Goal: Transaction & Acquisition: Purchase product/service

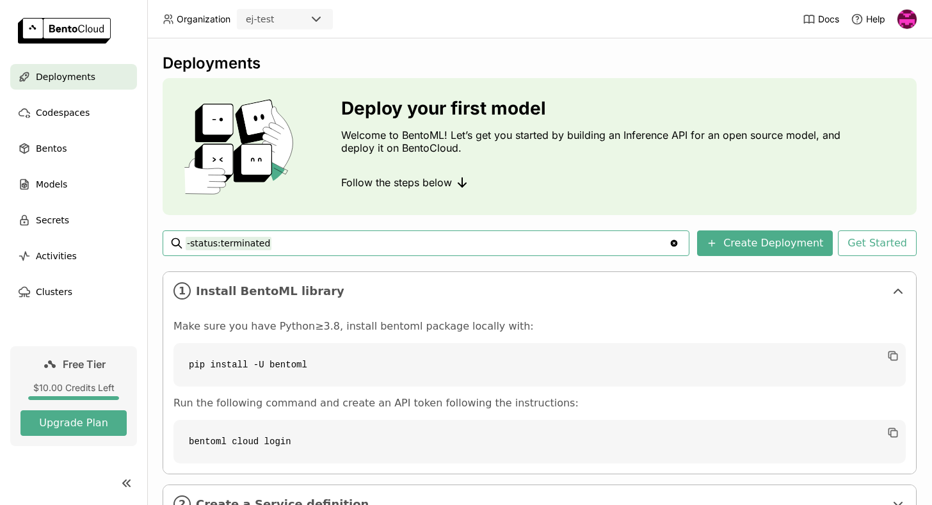
click at [306, 252] on input "-status:terminated" at bounding box center [427, 243] width 483 height 20
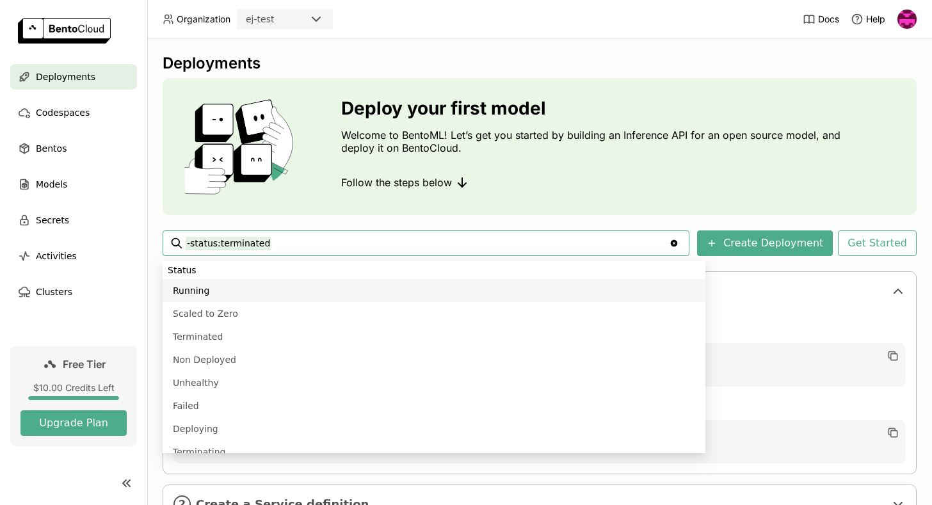
click at [314, 213] on div "Deploy your first model Welcome to BentoML! Let’s get you started by building a…" at bounding box center [540, 146] width 754 height 137
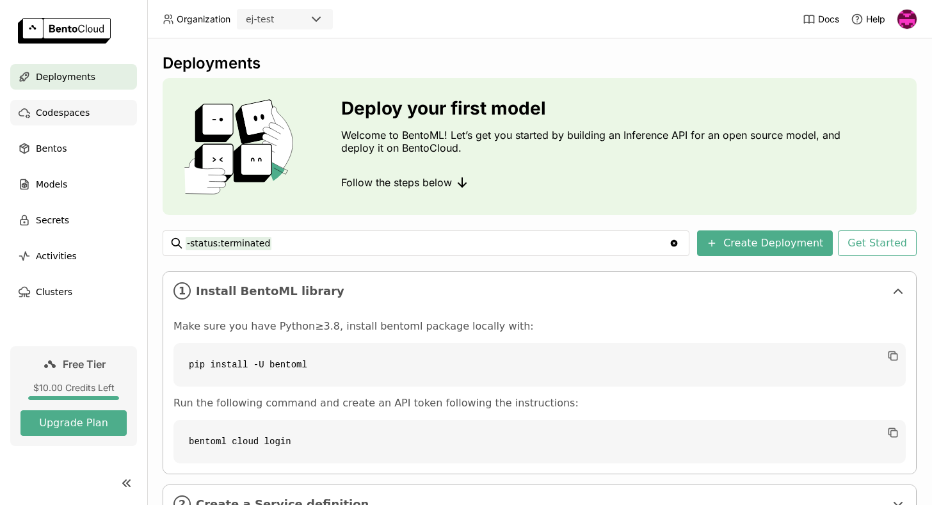
click at [78, 109] on span "Codespaces" at bounding box center [63, 112] width 54 height 15
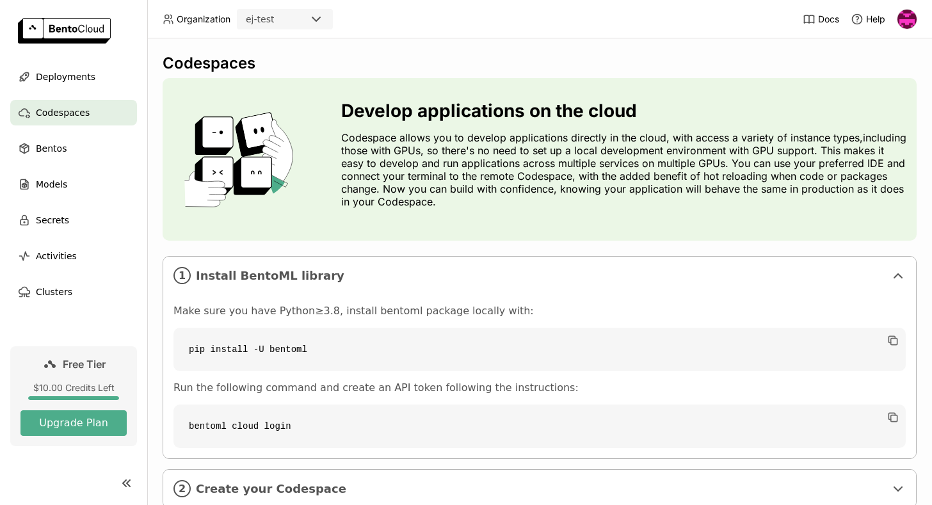
click at [62, 90] on ul "Deployments Codespaces Bentos Models Secrets Activities Clusters" at bounding box center [73, 184] width 147 height 241
click at [62, 82] on span "Deployments" at bounding box center [66, 76] width 60 height 15
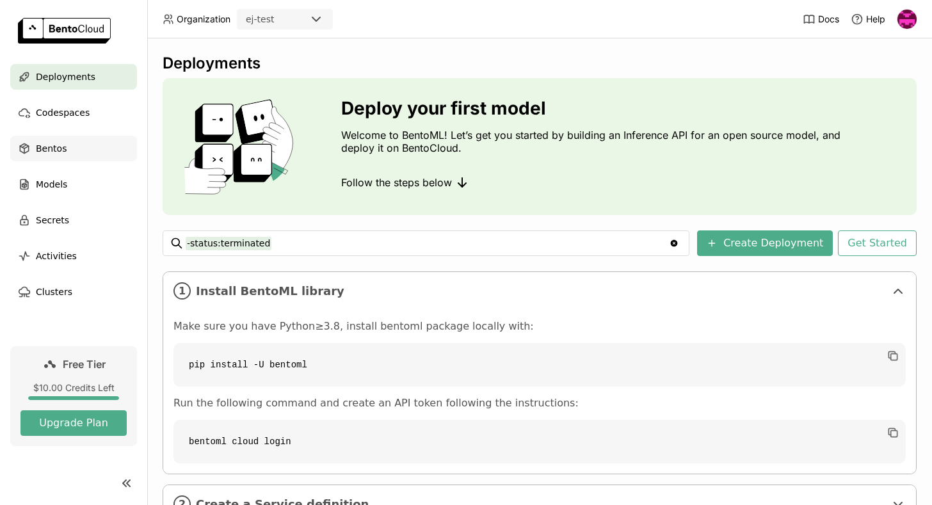
click at [51, 148] on span "Bentos" at bounding box center [51, 148] width 31 height 15
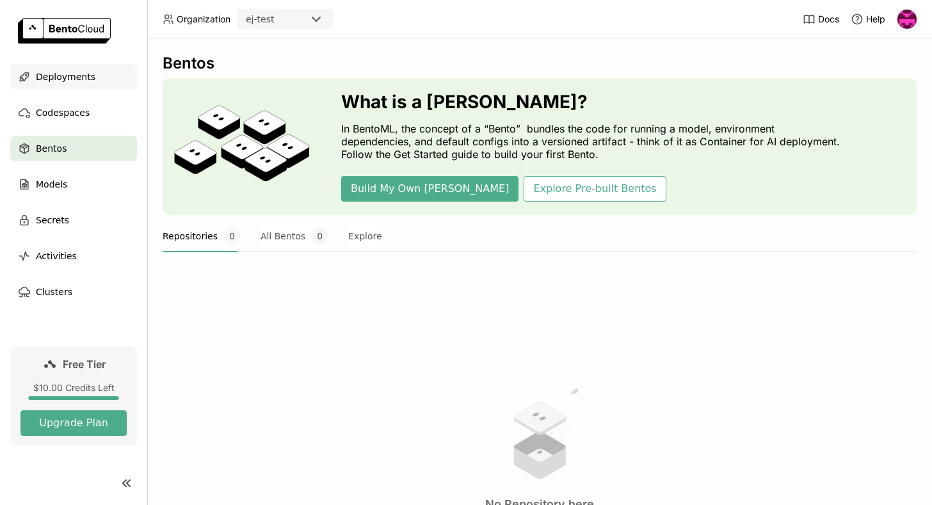
click at [81, 83] on span "Deployments" at bounding box center [66, 76] width 60 height 15
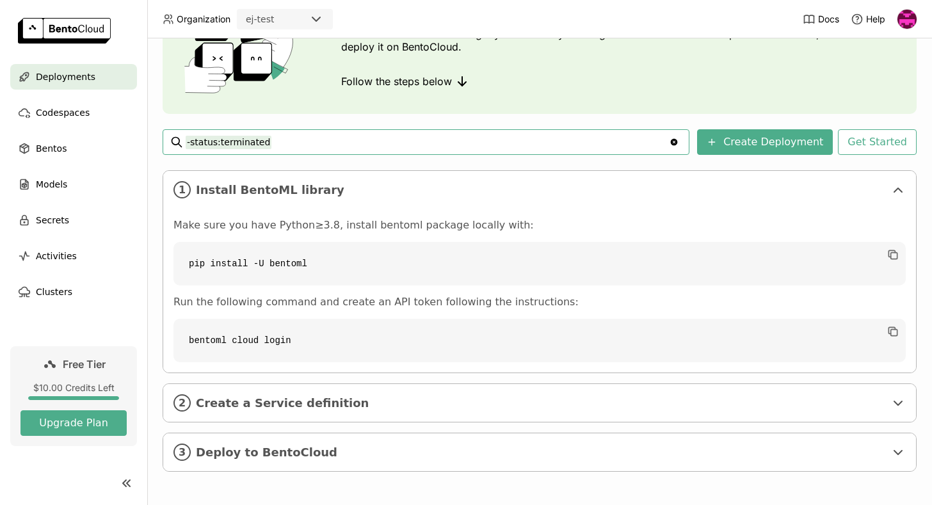
scroll to position [102, 0]
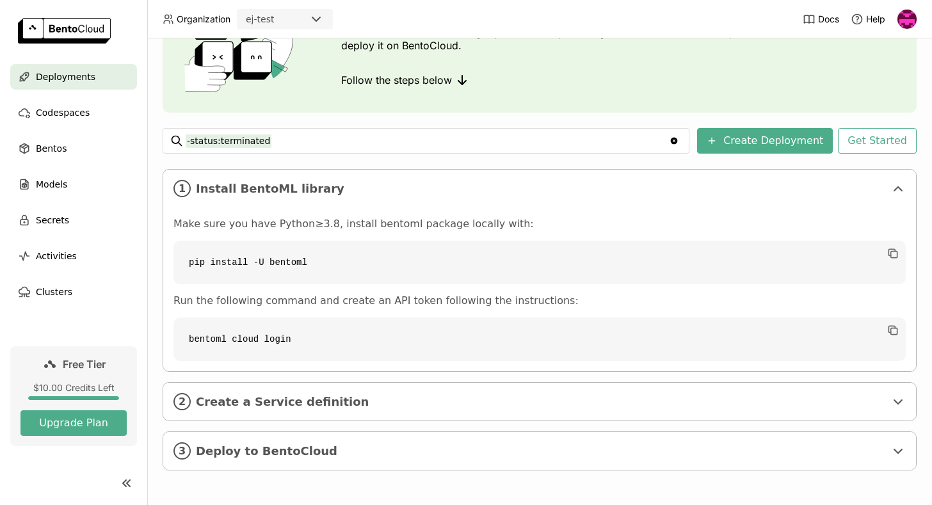
click at [267, 257] on code "pip install -U bentoml" at bounding box center [539, 263] width 732 height 44
click at [266, 257] on code "pip install -U bentoml" at bounding box center [539, 263] width 732 height 44
copy div "pip install -U bentoml"
click at [287, 274] on code "pip install -U bentoml" at bounding box center [539, 263] width 732 height 44
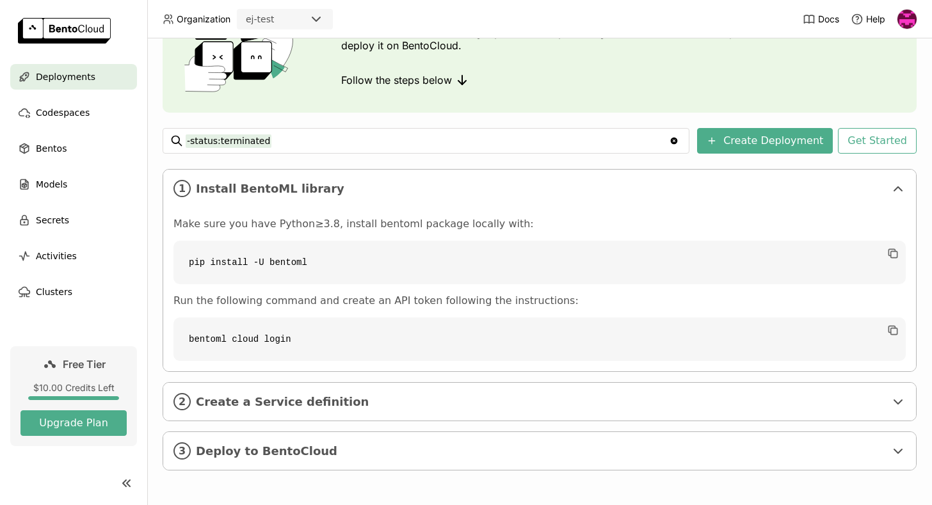
click at [287, 274] on code "pip install -U bentoml" at bounding box center [539, 263] width 732 height 44
click at [274, 271] on code "pip install -U bentoml" at bounding box center [539, 263] width 732 height 44
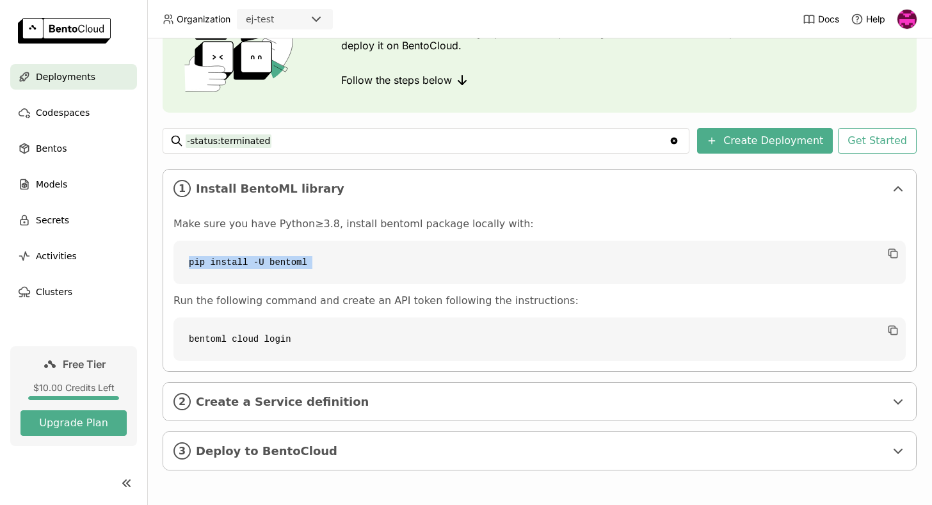
click at [267, 346] on code "bentoml cloud login" at bounding box center [539, 339] width 732 height 44
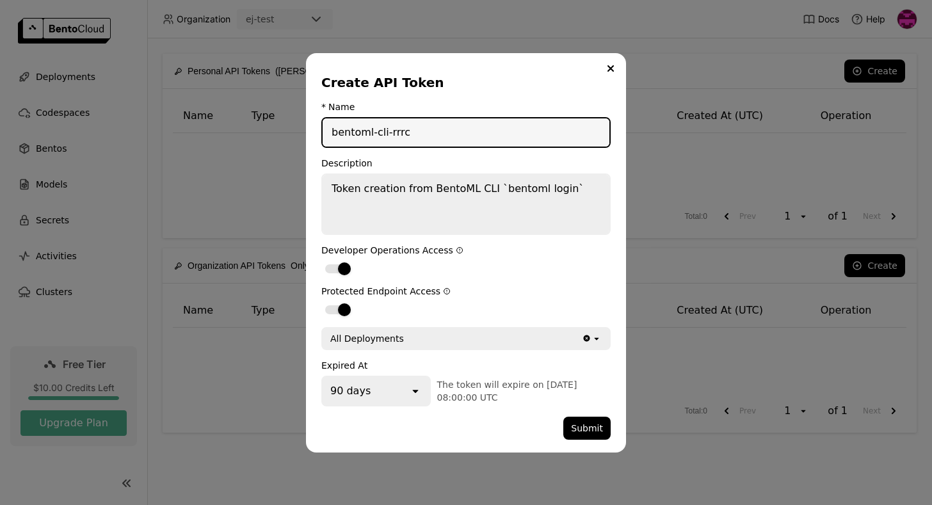
click at [411, 134] on input "bentoml-cli-rrrc" at bounding box center [465, 132] width 287 height 28
click at [400, 133] on input "bentoml-cli-ej-test" at bounding box center [465, 132] width 287 height 28
type input "bentoml-cli-ej-test"
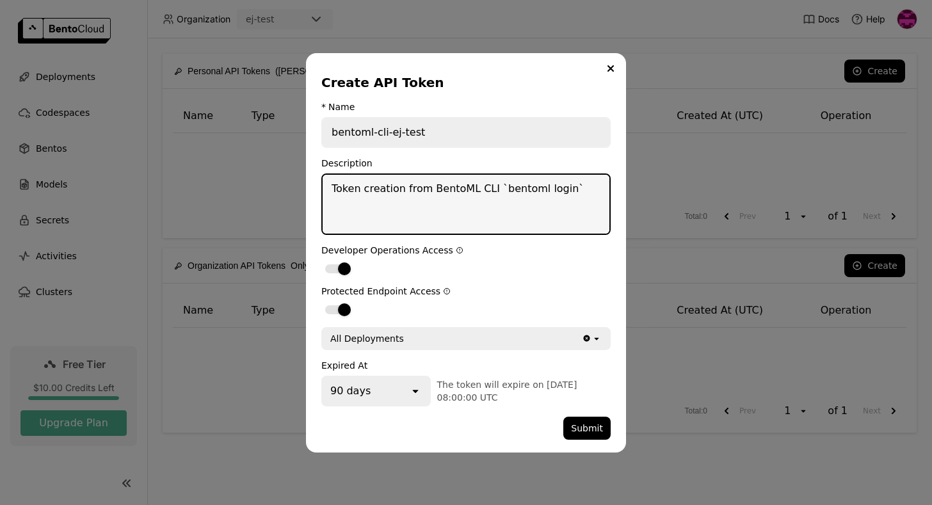
click at [393, 214] on textarea "Token creation from BentoML CLI `bentoml login`" at bounding box center [465, 204] width 287 height 59
click at [424, 187] on textarea "Token creation from BentoML CLI `bentoml login`" at bounding box center [465, 204] width 287 height 59
click at [347, 190] on textarea "Token creation from BentoML CLI `bentoml login`" at bounding box center [465, 204] width 287 height 59
click at [347, 189] on textarea "Token creation from BentoML CLI `bentoml login`" at bounding box center [465, 204] width 287 height 59
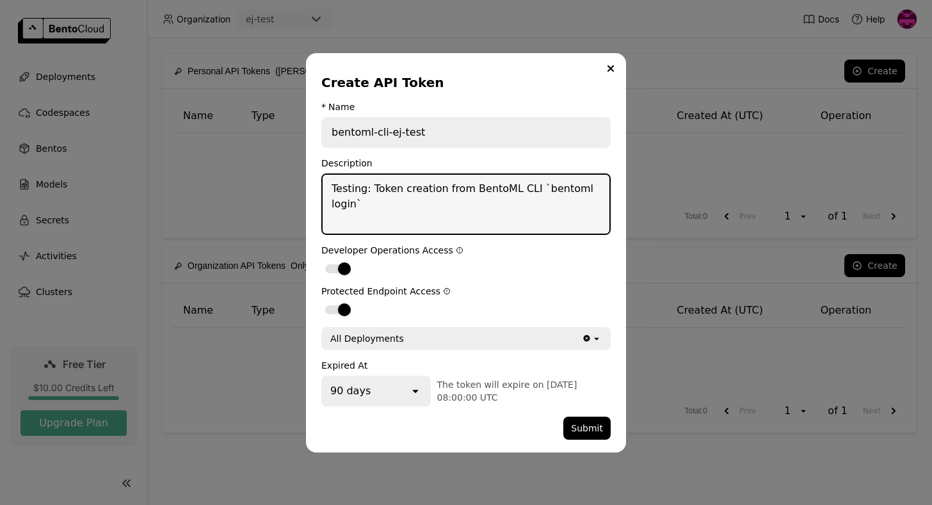
click at [377, 207] on textarea "Testing: Token creation from BentoML CLI `bentoml login`" at bounding box center [465, 204] width 287 height 59
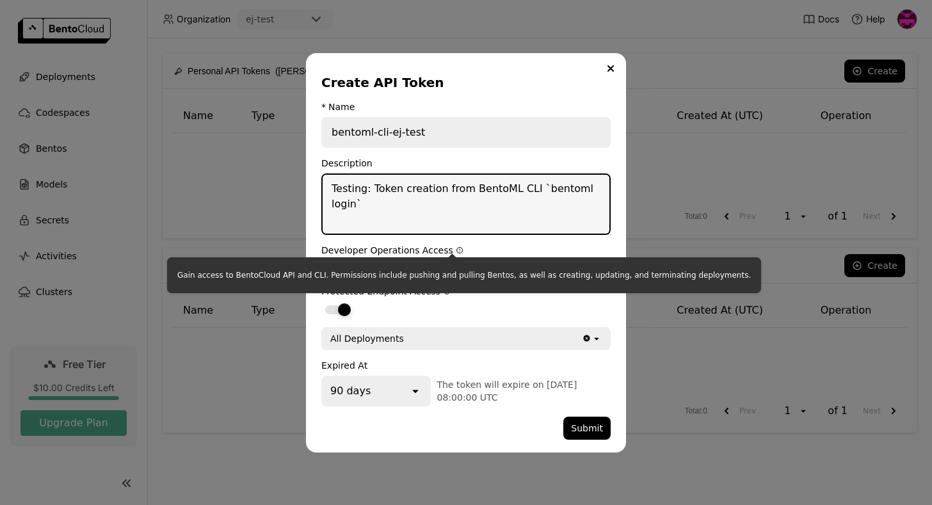
type textarea "Testing: Token creation from BentoML CLI `bentoml login`"
click at [392, 311] on label "dialog" at bounding box center [465, 308] width 289 height 15
click at [321, 301] on input "dialog" at bounding box center [321, 301] width 0 height 0
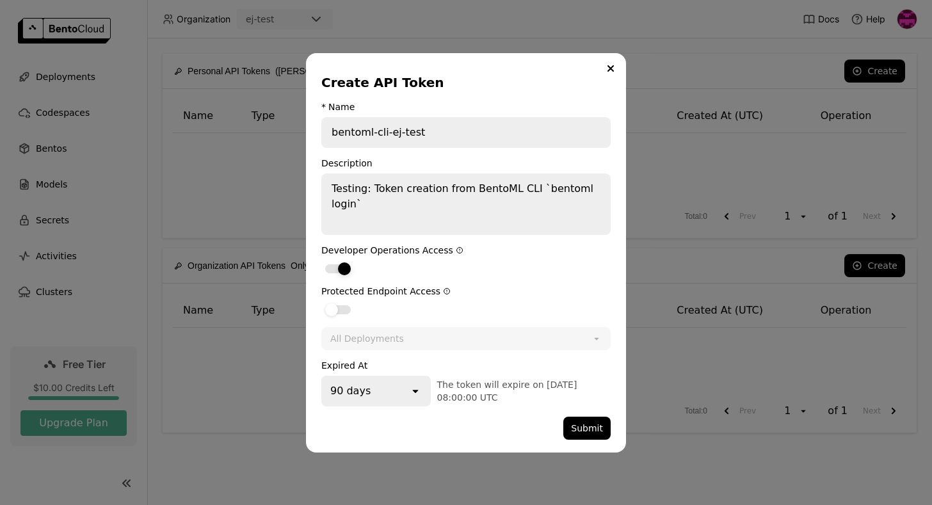
click at [346, 264] on div "dialog" at bounding box center [344, 268] width 13 height 13
click at [321, 260] on input "dialog" at bounding box center [321, 260] width 0 height 0
click at [344, 309] on div "dialog" at bounding box center [338, 309] width 26 height 9
click at [321, 301] on input "dialog" at bounding box center [321, 301] width 0 height 0
click at [348, 305] on div "dialog" at bounding box center [344, 309] width 13 height 13
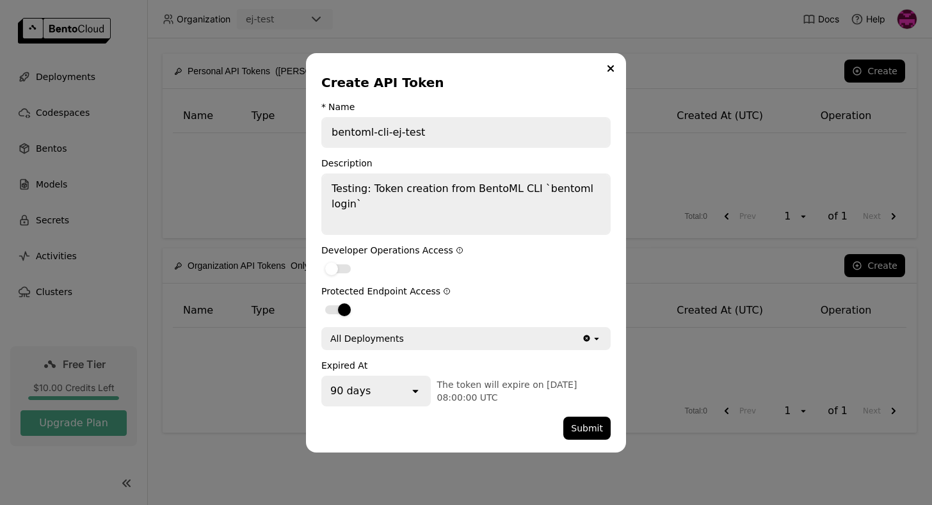
click at [321, 301] on input "dialog" at bounding box center [321, 301] width 0 height 0
click at [342, 305] on div "dialog" at bounding box center [338, 309] width 26 height 9
click at [321, 301] on input "dialog" at bounding box center [321, 301] width 0 height 0
click at [401, 336] on div "All Deployments" at bounding box center [451, 338] width 259 height 20
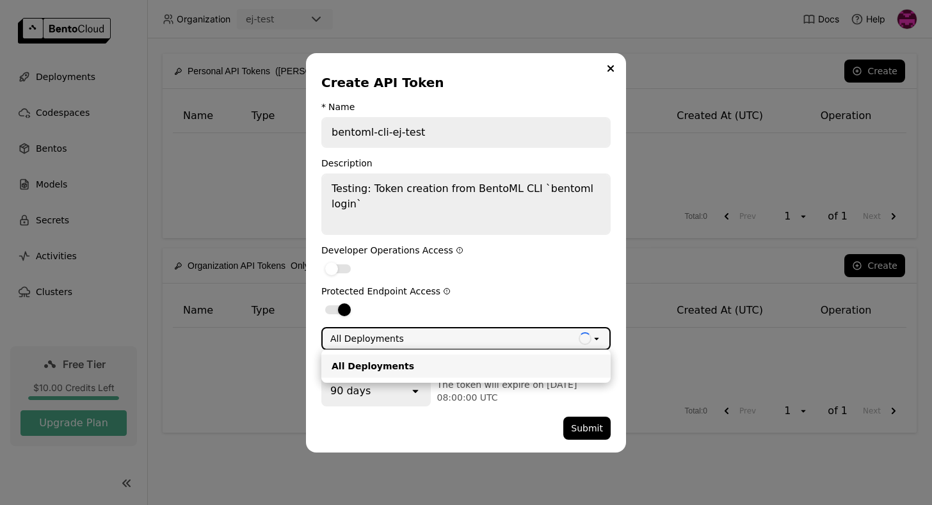
click at [475, 308] on label "dialog" at bounding box center [465, 308] width 289 height 15
click at [321, 301] on input "dialog" at bounding box center [321, 301] width 0 height 0
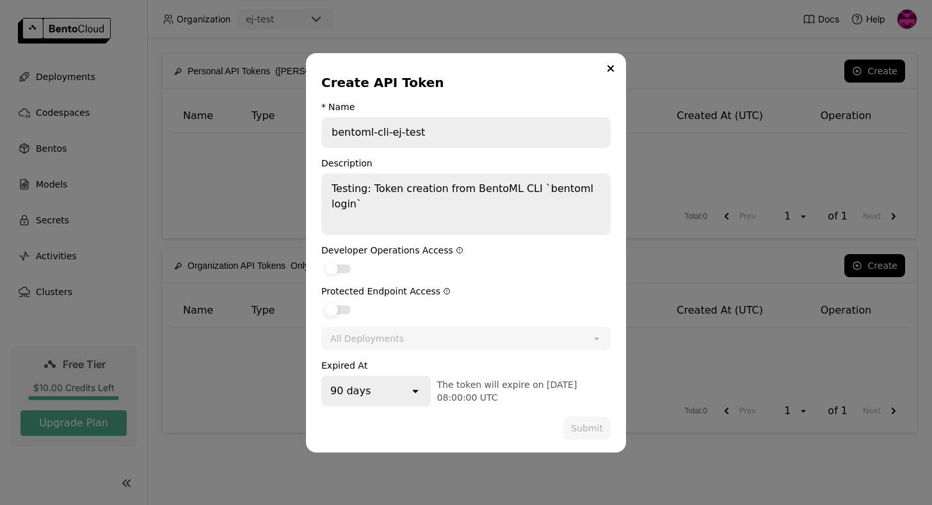
click at [351, 309] on label "dialog" at bounding box center [465, 308] width 289 height 15
click at [321, 301] on input "dialog" at bounding box center [321, 301] width 0 height 0
click at [339, 272] on div "dialog" at bounding box center [338, 268] width 26 height 9
click at [321, 260] on input "dialog" at bounding box center [321, 260] width 0 height 0
click at [415, 388] on icon "open" at bounding box center [415, 391] width 13 height 13
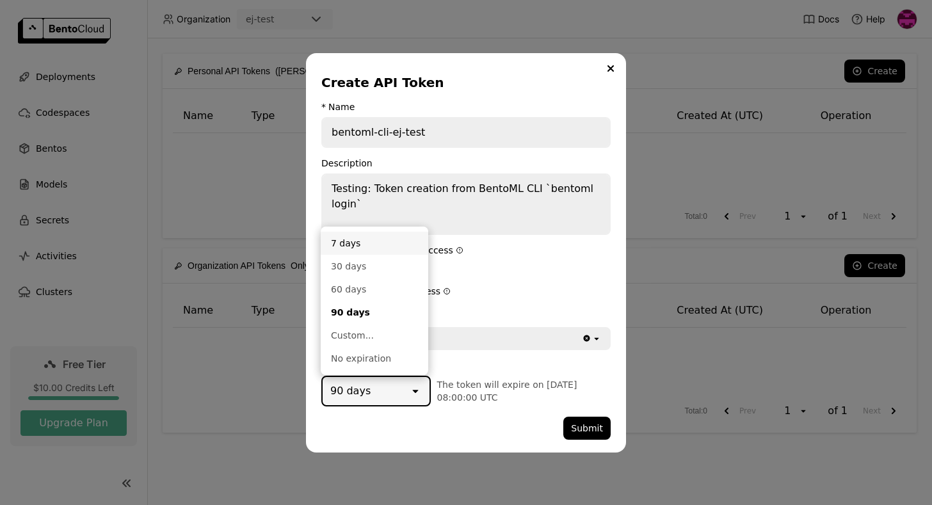
click at [401, 242] on div "7 days" at bounding box center [374, 243] width 87 height 13
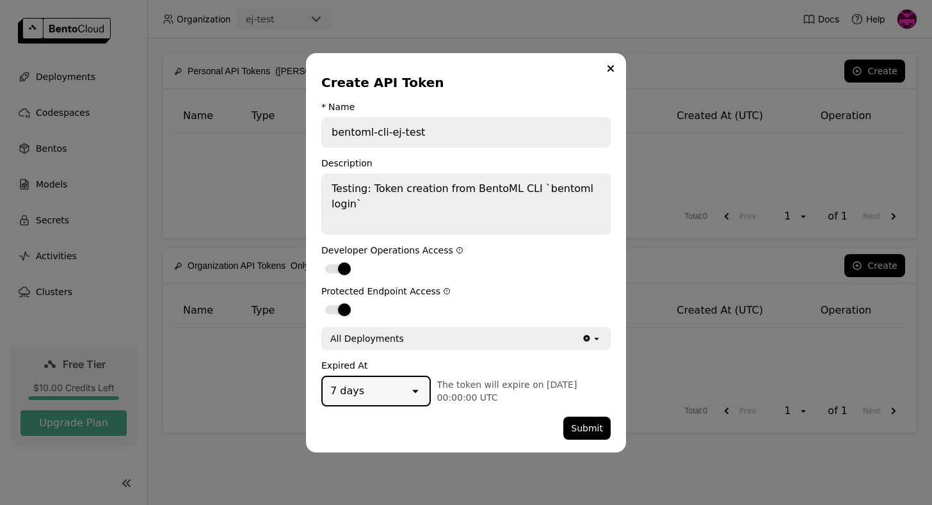
click at [498, 423] on div "dialog" at bounding box center [442, 428] width 242 height 23
click at [580, 422] on button "Submit" at bounding box center [586, 428] width 47 height 23
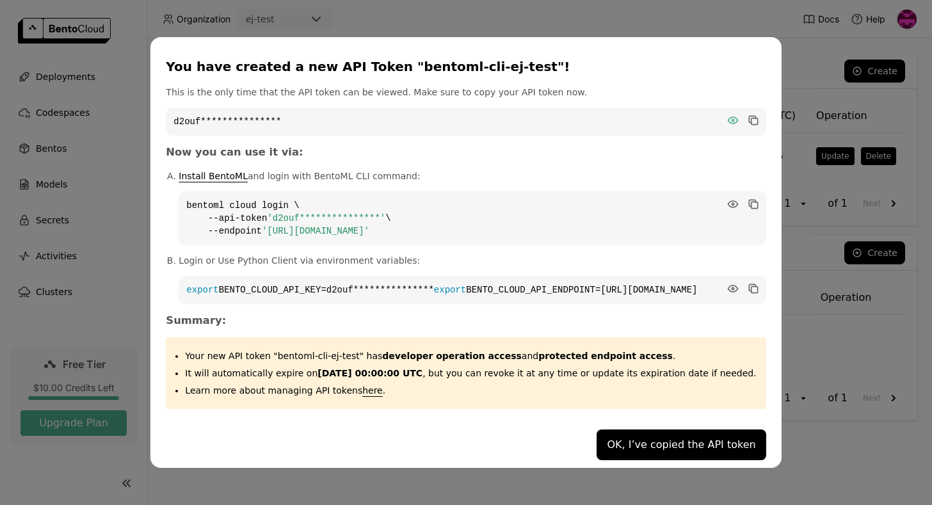
click at [726, 117] on icon "dialog" at bounding box center [732, 120] width 13 height 13
click at [243, 107] on code "d2oufql1heffcjbplh90" at bounding box center [466, 121] width 600 height 28
click at [243, 109] on code "d2oufql1heffcjbplh90" at bounding box center [466, 121] width 600 height 28
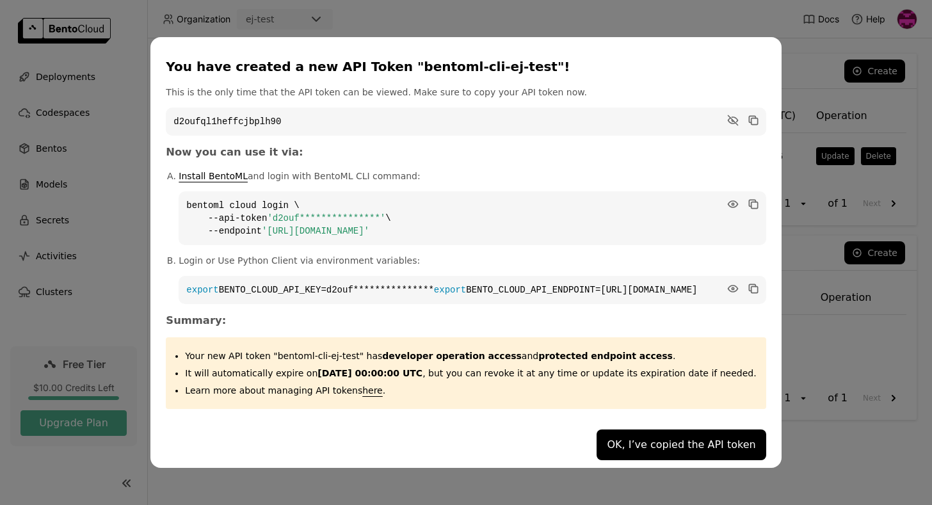
click at [395, 198] on code "**********" at bounding box center [472, 218] width 587 height 54
drag, startPoint x: 470, startPoint y: 227, endPoint x: 190, endPoint y: 197, distance: 281.2
click at [191, 197] on ol "**********" at bounding box center [466, 237] width 600 height 134
copy code "**********"
click at [751, 202] on icon "dialog" at bounding box center [754, 205] width 6 height 6
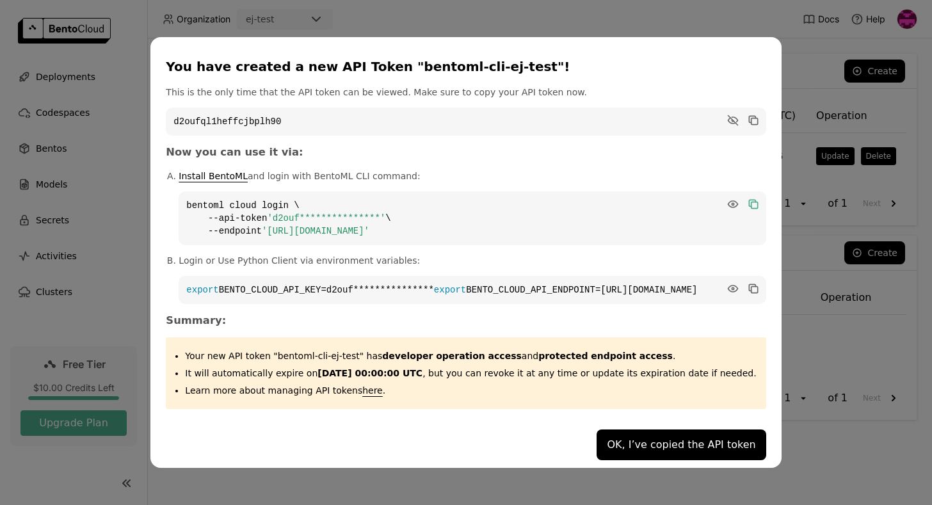
click at [751, 202] on icon "dialog" at bounding box center [754, 205] width 6 height 6
click at [610, 450] on button "OK, I’ve copied the API token" at bounding box center [680, 444] width 169 height 31
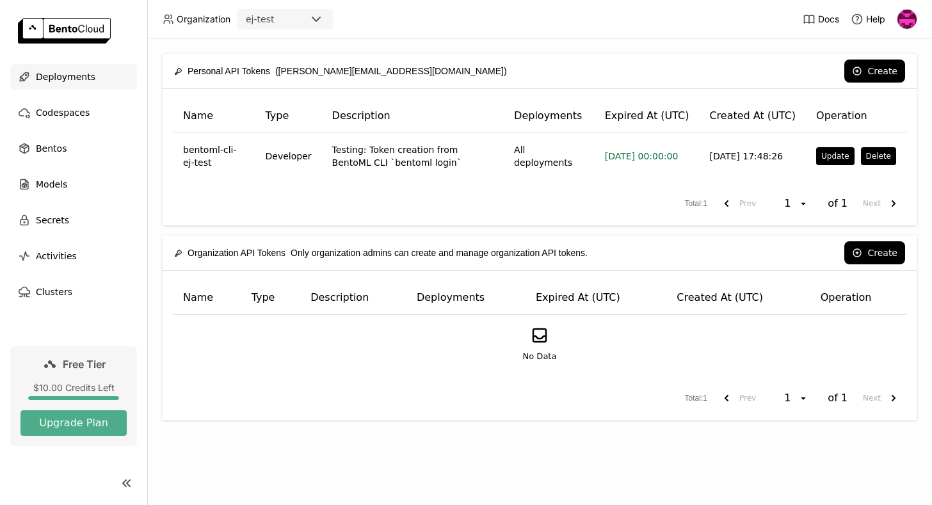
click at [56, 74] on span "Deployments" at bounding box center [66, 76] width 60 height 15
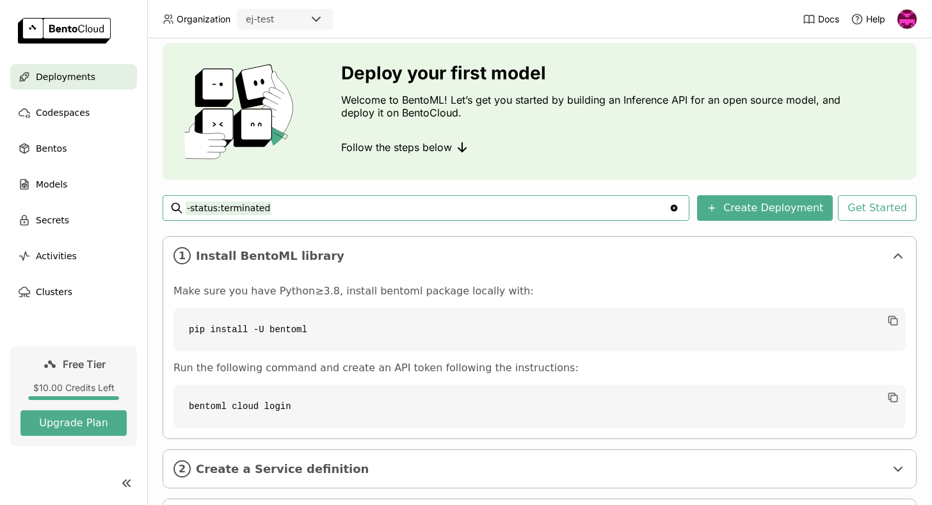
scroll to position [102, 0]
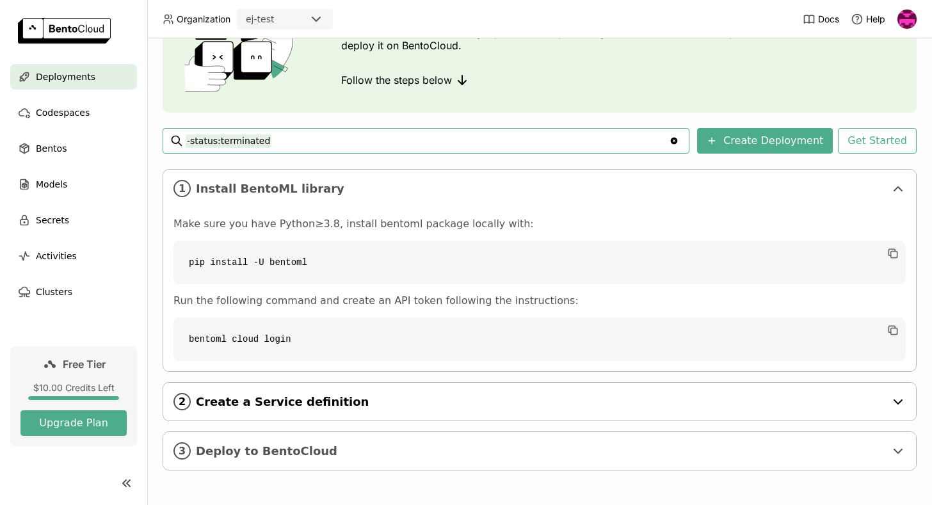
click at [283, 402] on span "Create a Service definition" at bounding box center [540, 402] width 689 height 14
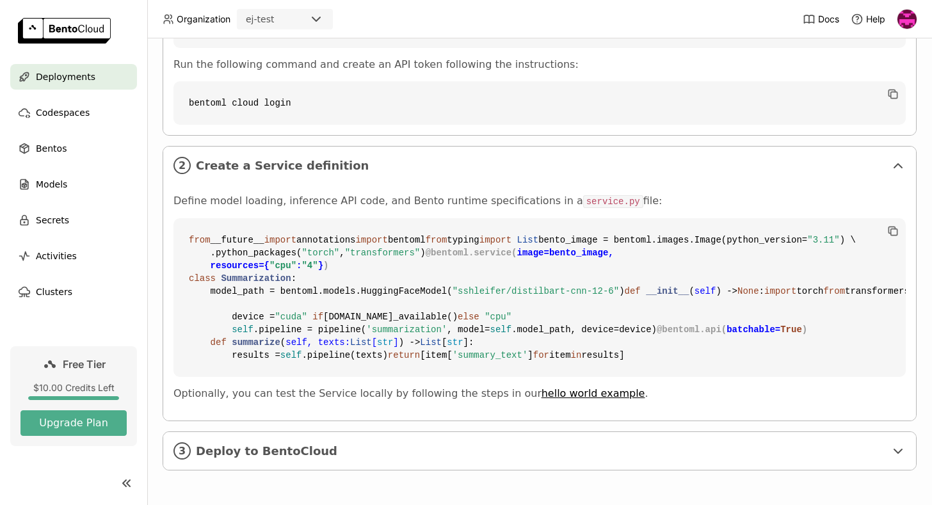
scroll to position [569, 0]
click at [378, 447] on span "Deploy to BentoCloud" at bounding box center [540, 451] width 689 height 14
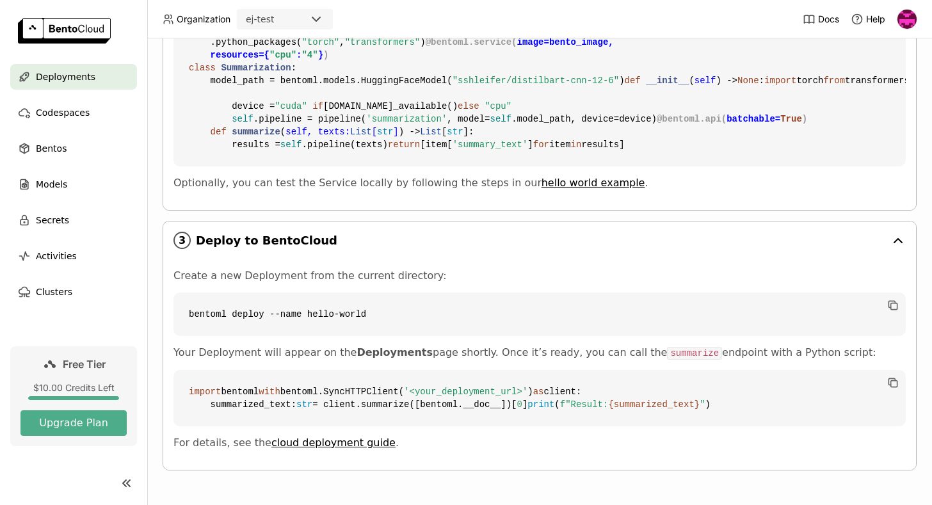
scroll to position [818, 0]
click at [330, 445] on link "cloud deployment guide" at bounding box center [333, 442] width 124 height 12
click at [54, 113] on span "Codespaces" at bounding box center [63, 112] width 54 height 15
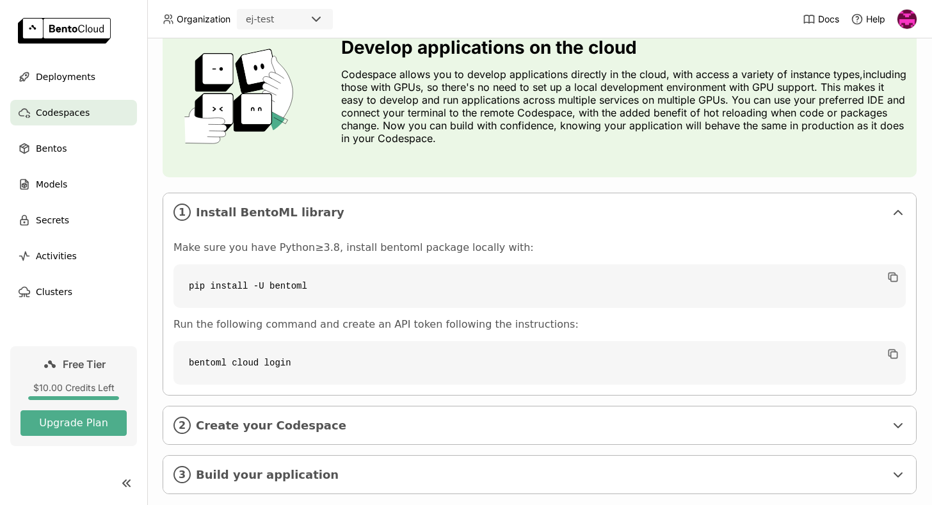
scroll to position [87, 0]
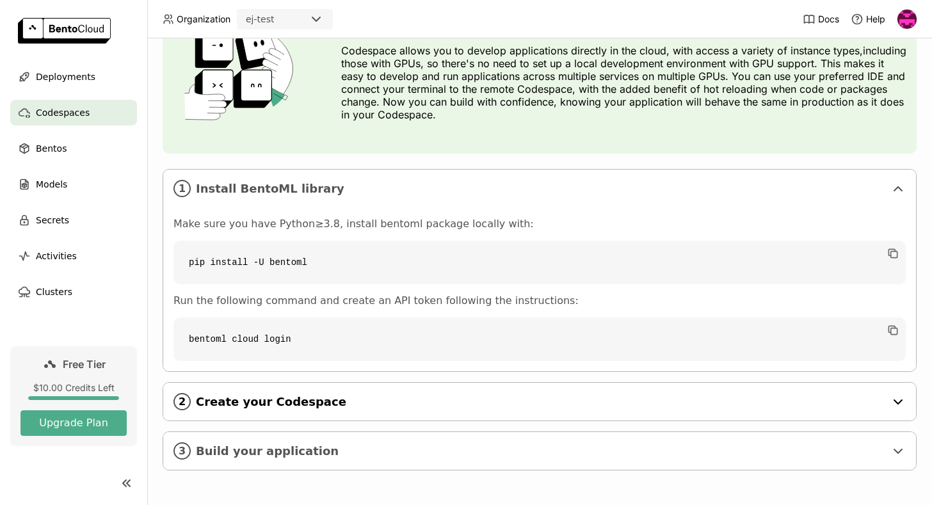
click at [256, 389] on div "2 Create your Codespace" at bounding box center [539, 402] width 752 height 38
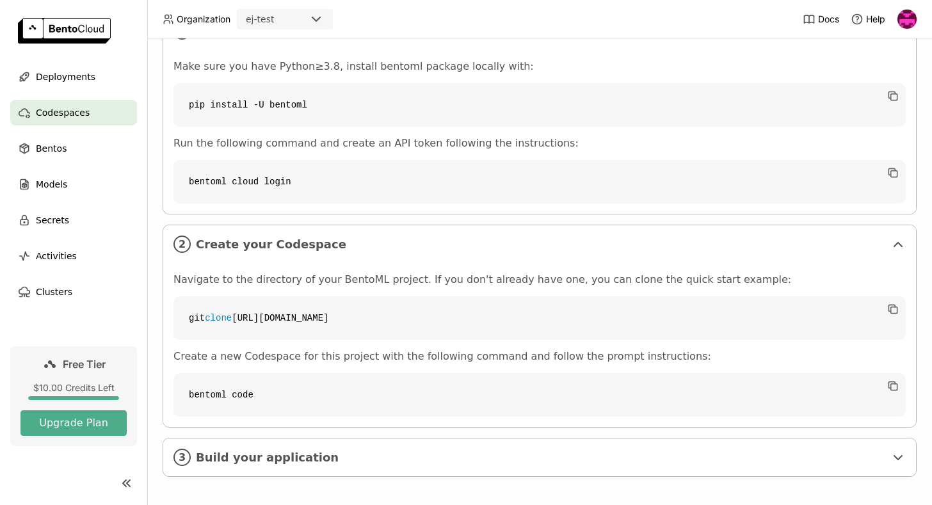
scroll to position [251, 0]
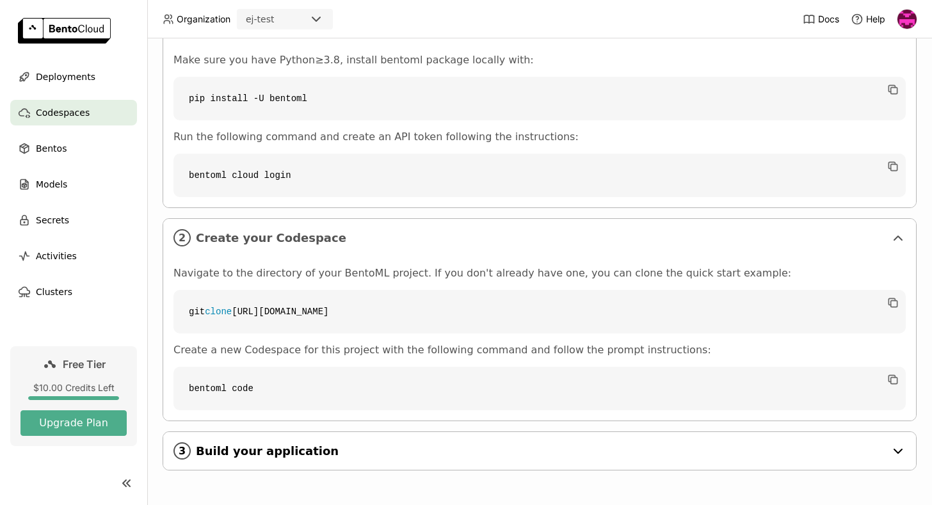
click at [275, 434] on div "3 Build your application" at bounding box center [539, 451] width 752 height 38
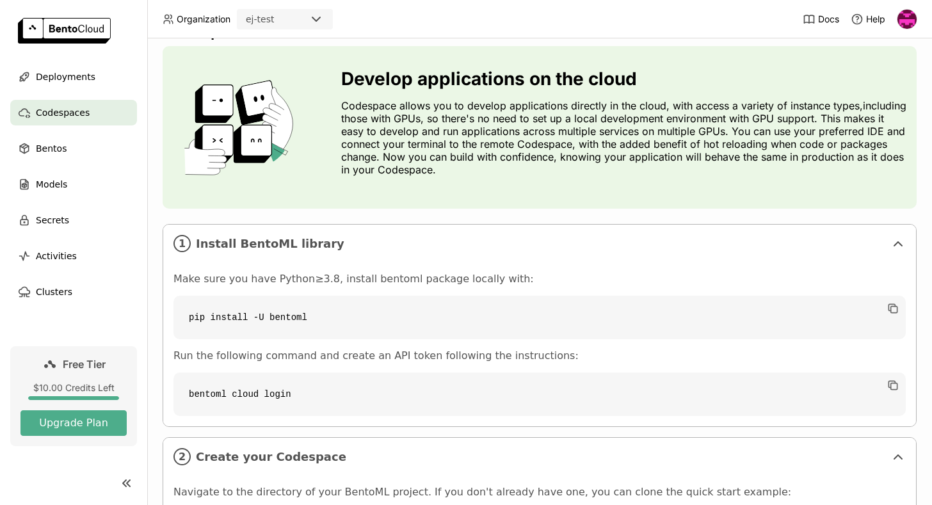
scroll to position [0, 0]
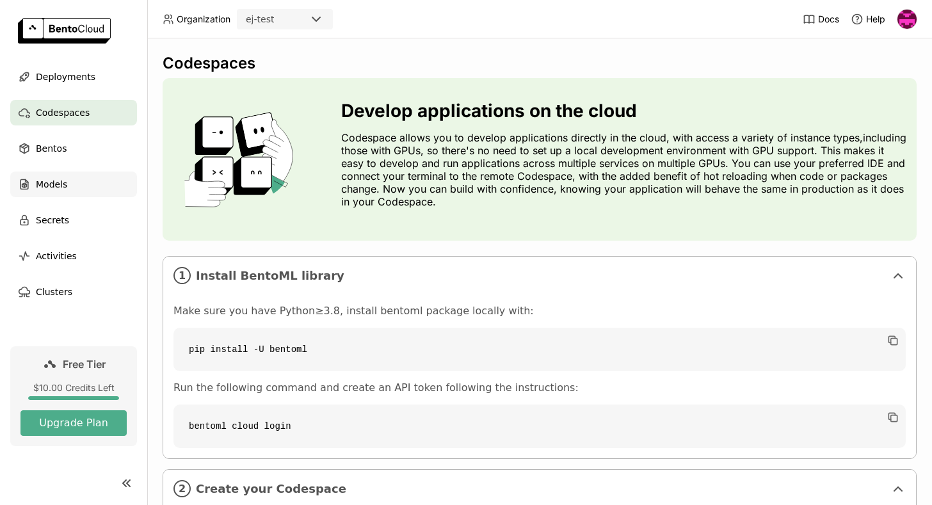
click at [90, 186] on div "Models" at bounding box center [73, 184] width 127 height 26
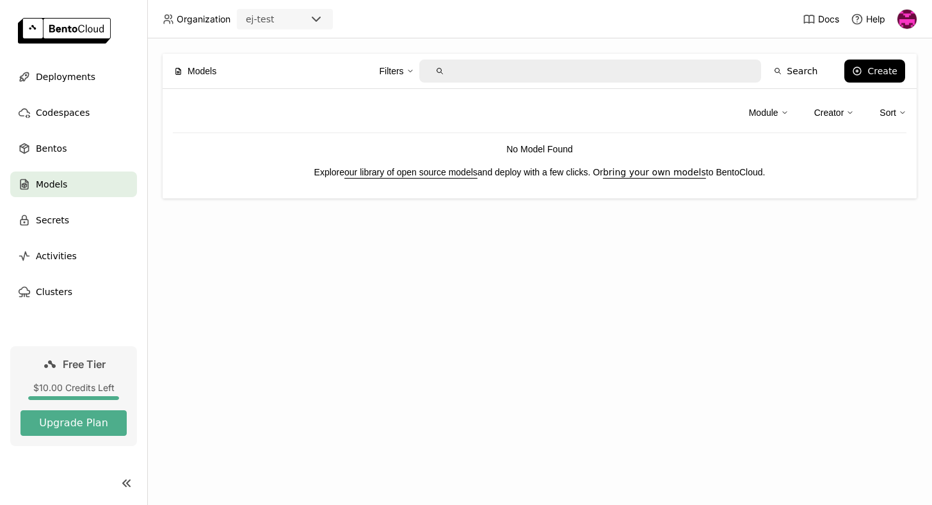
click at [381, 173] on link "our library of open source models" at bounding box center [410, 172] width 133 height 10
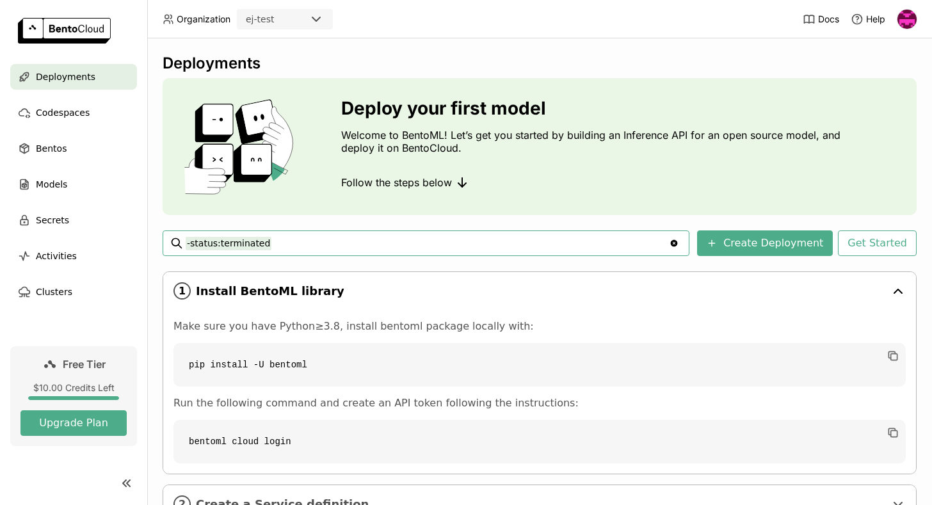
scroll to position [102, 0]
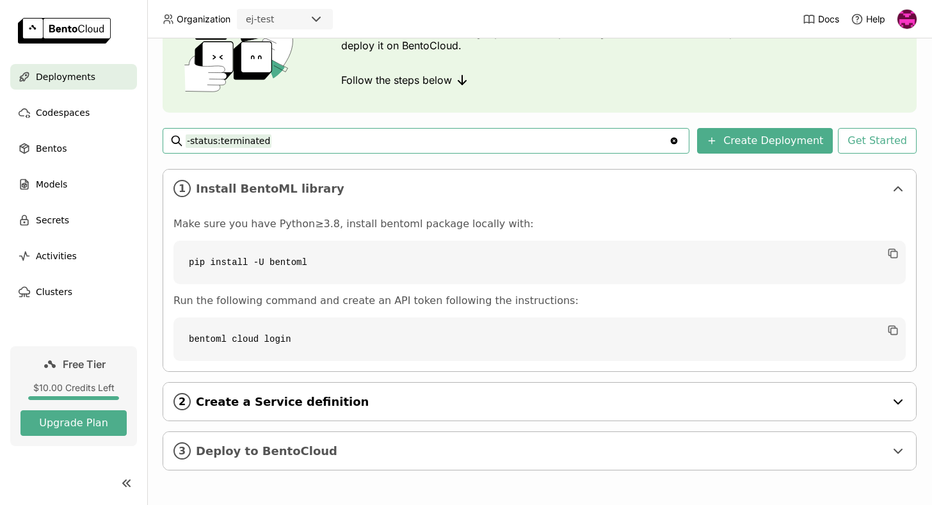
click at [323, 388] on div "2 Create a Service definition" at bounding box center [539, 402] width 752 height 38
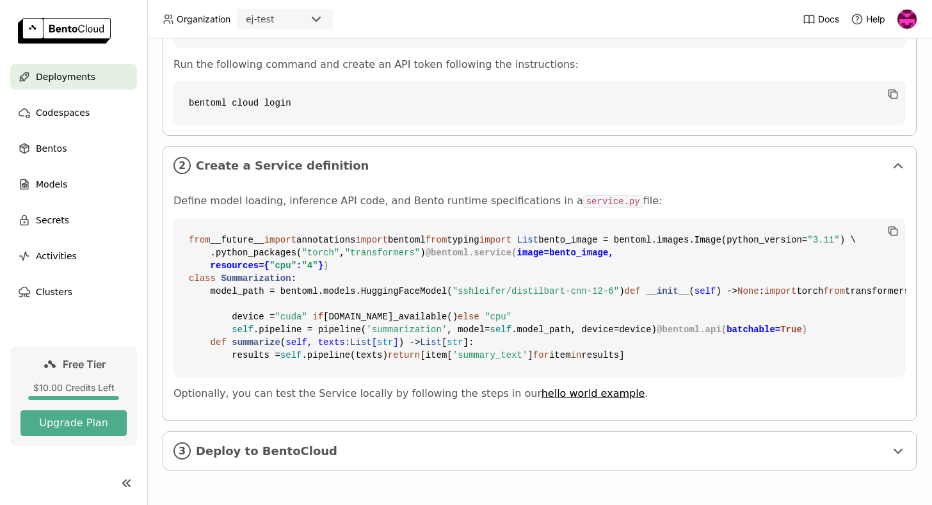
scroll to position [569, 0]
click at [308, 450] on span "Deploy to BentoCloud" at bounding box center [540, 451] width 689 height 14
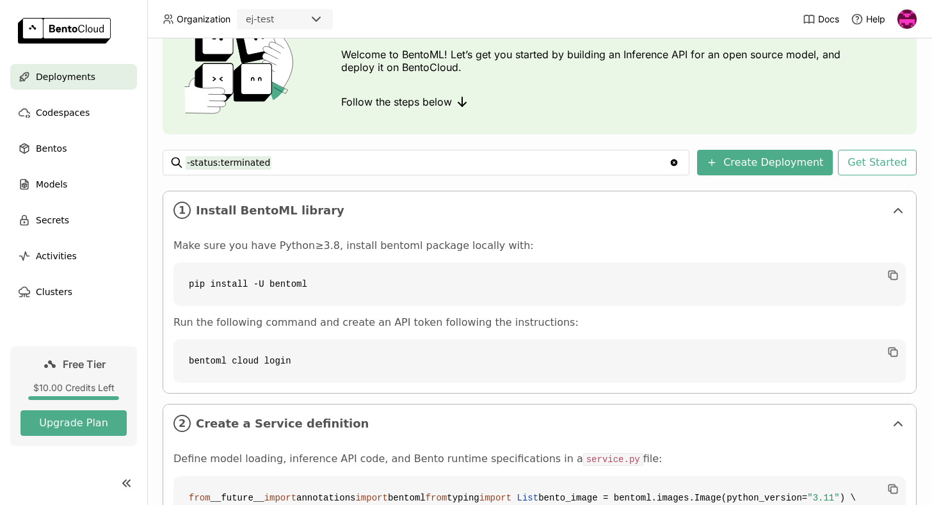
scroll to position [0, 0]
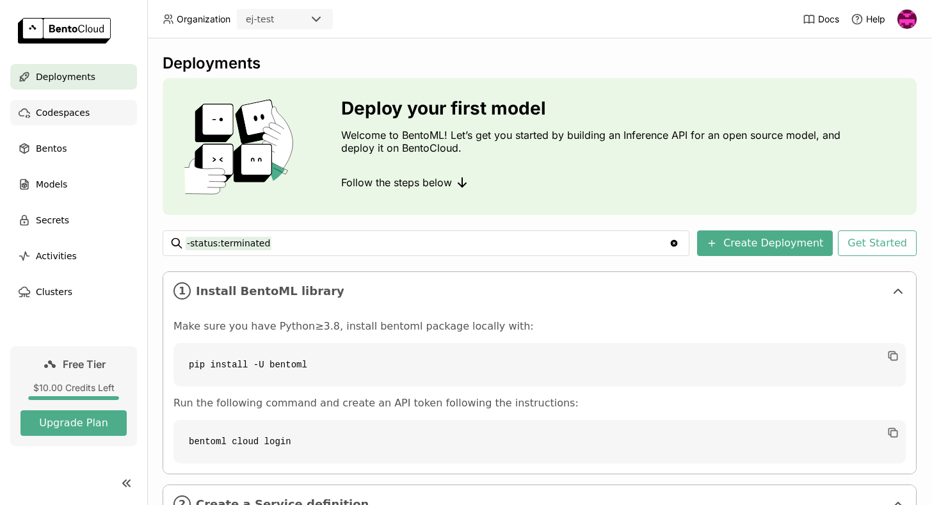
click at [76, 104] on div "Codespaces" at bounding box center [73, 113] width 127 height 26
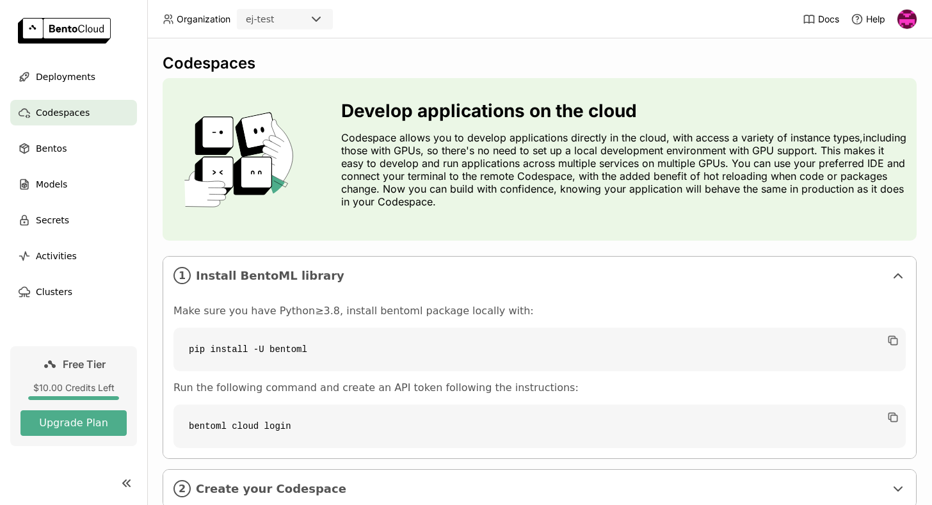
click at [51, 161] on ul "Deployments Codespaces Bentos Models Secrets Activities Clusters" at bounding box center [73, 184] width 147 height 241
click at [51, 182] on span "Models" at bounding box center [51, 184] width 31 height 15
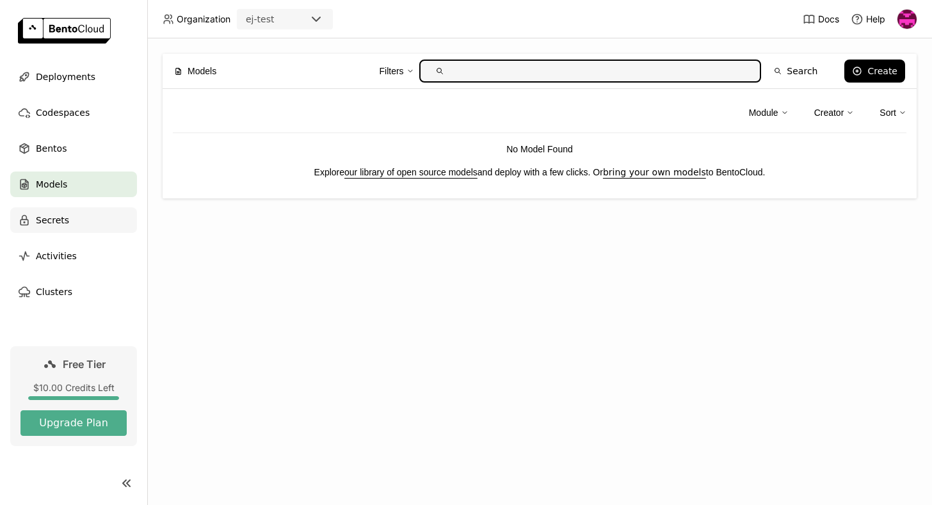
click at [52, 214] on span "Secrets" at bounding box center [52, 219] width 33 height 15
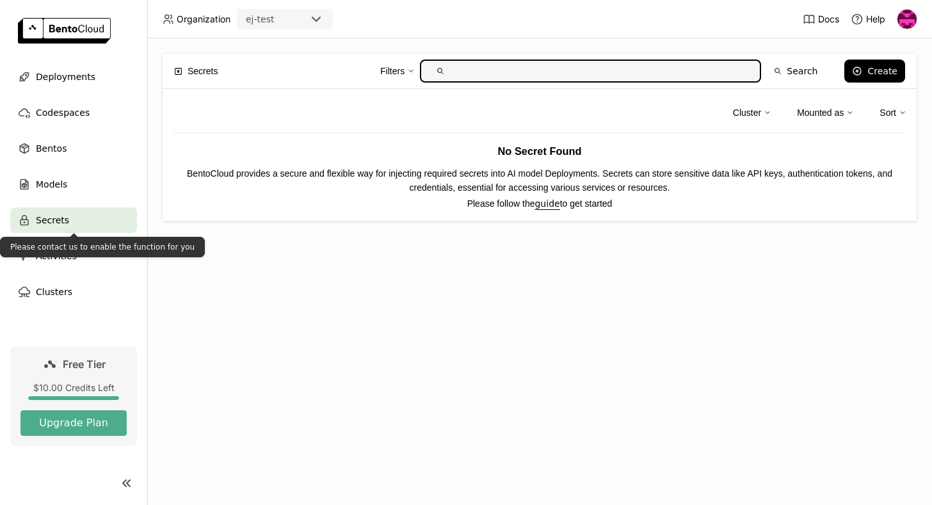
click at [49, 251] on div "Please contact us to enable the function for you" at bounding box center [102, 247] width 205 height 20
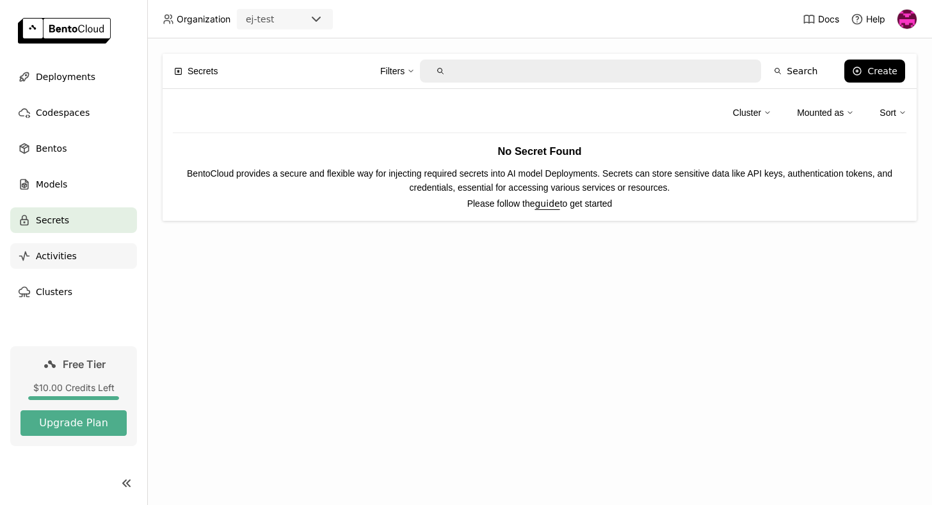
click at [63, 264] on div "Activities" at bounding box center [73, 256] width 127 height 26
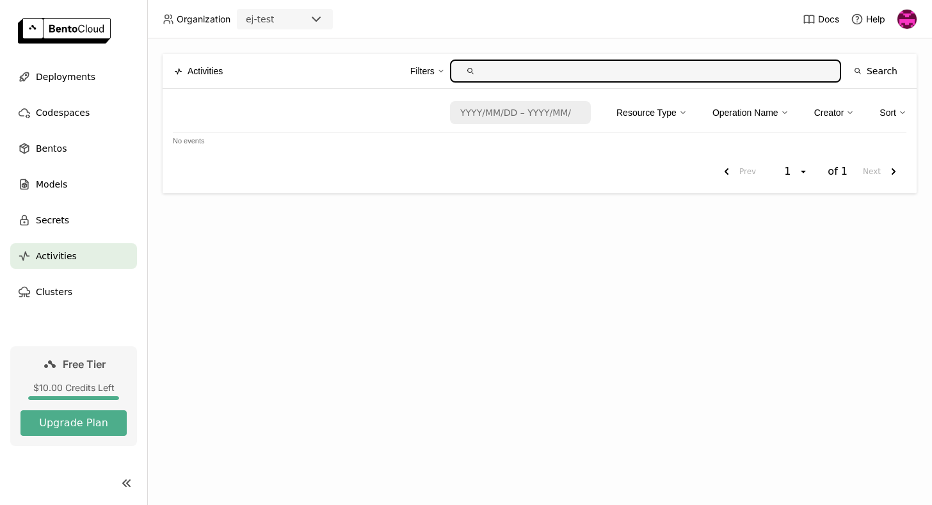
click at [65, 278] on ul "Deployments Codespaces Bentos Models Secrets Activities Clusters" at bounding box center [73, 184] width 147 height 241
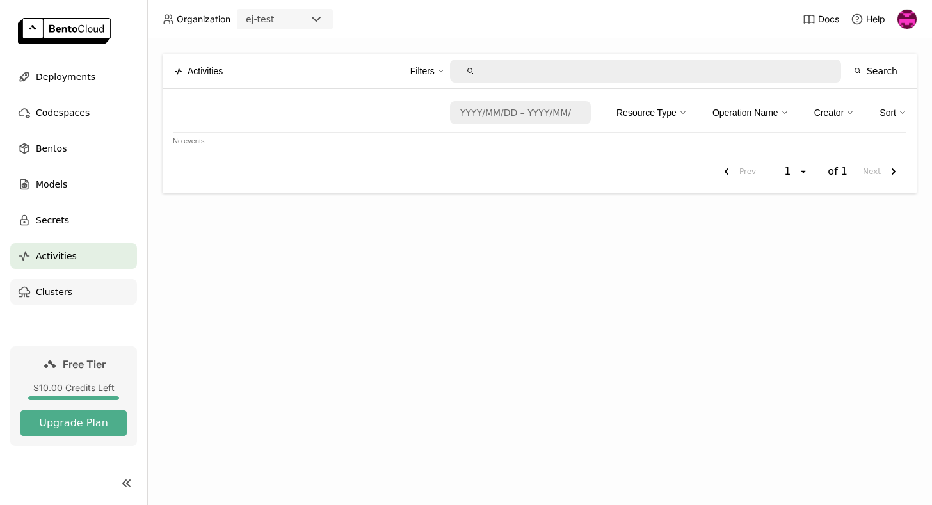
click at [65, 290] on span "Clusters" at bounding box center [54, 291] width 36 height 15
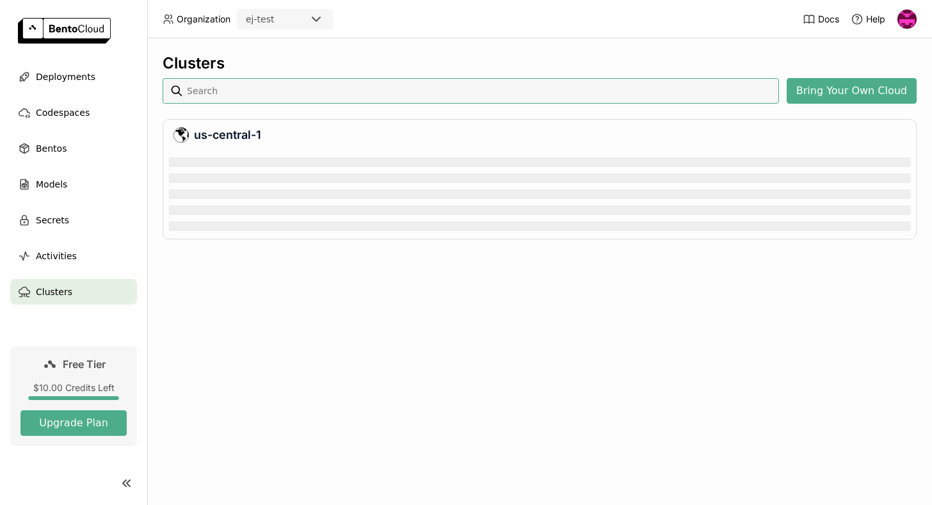
scroll to position [83, 741]
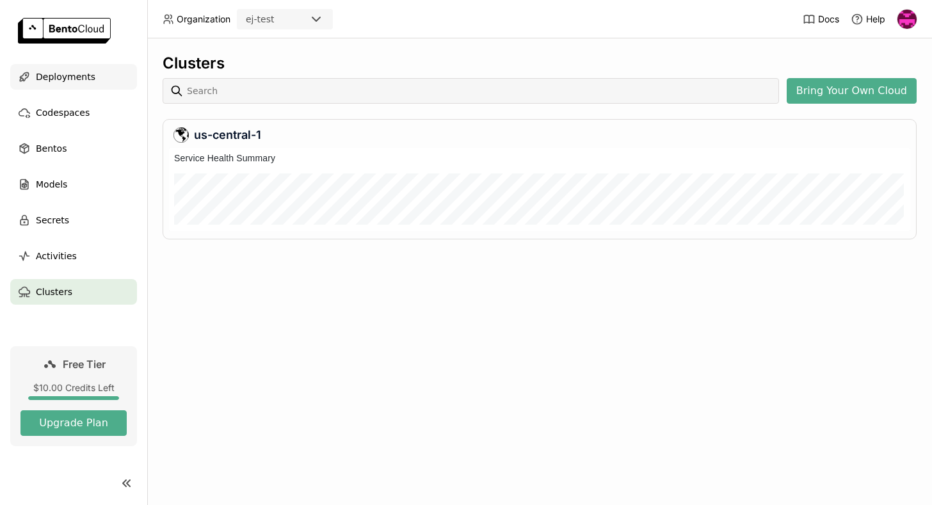
click at [74, 83] on span "Deployments" at bounding box center [66, 76] width 60 height 15
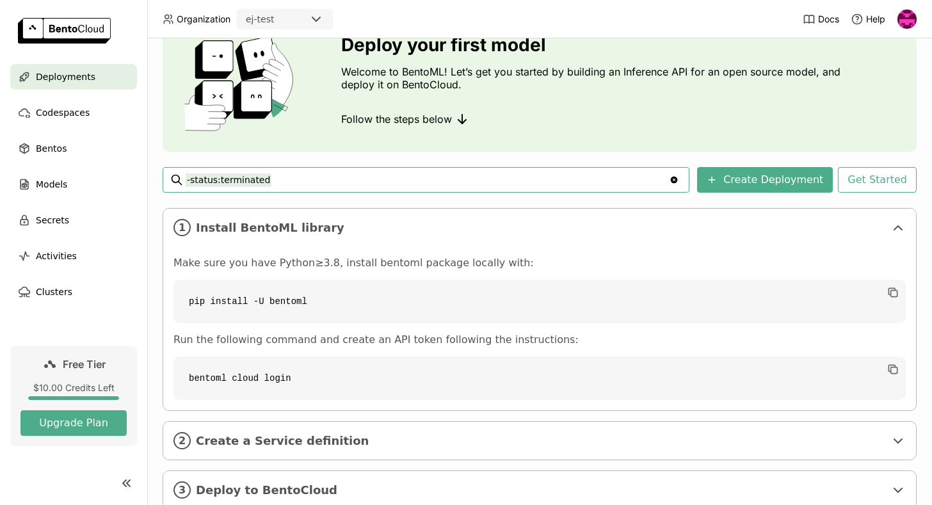
scroll to position [102, 0]
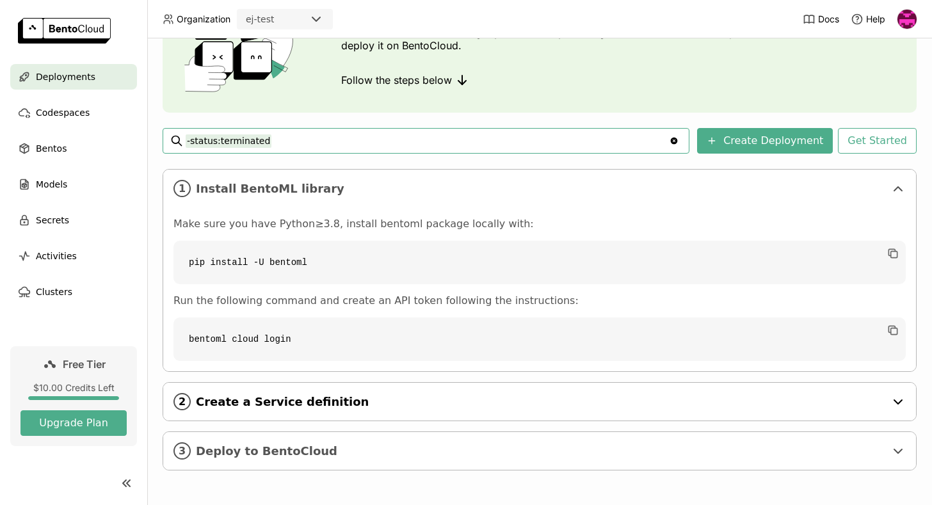
click at [253, 398] on span "Create a Service definition" at bounding box center [540, 402] width 689 height 14
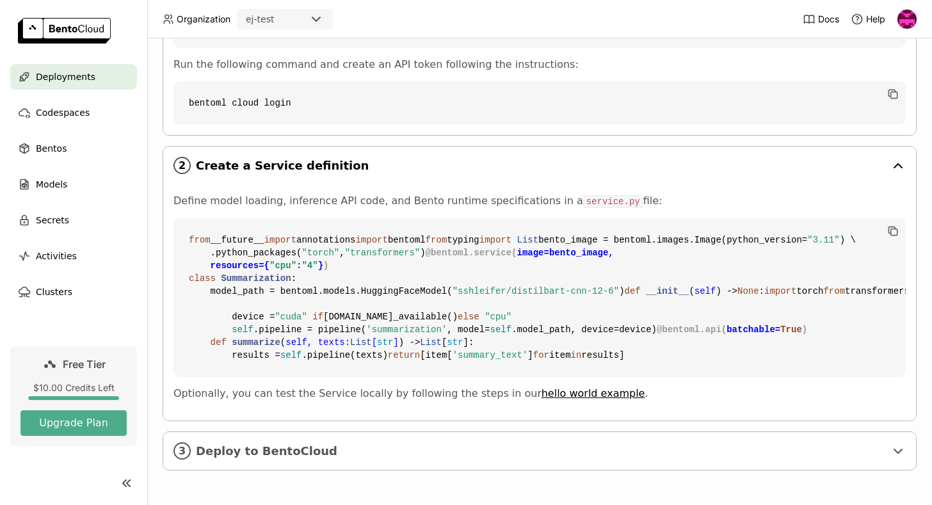
scroll to position [569, 0]
click at [252, 444] on span "Deploy to BentoCloud" at bounding box center [540, 451] width 689 height 14
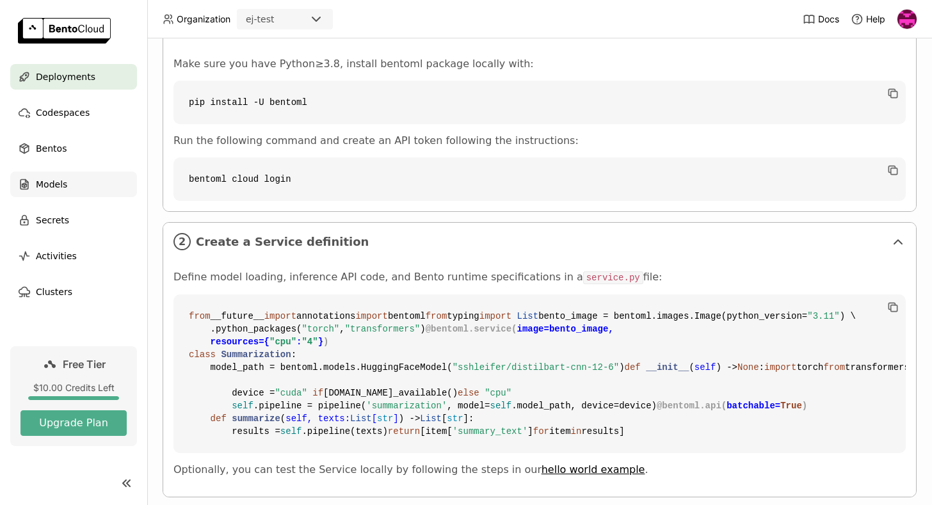
scroll to position [193, 0]
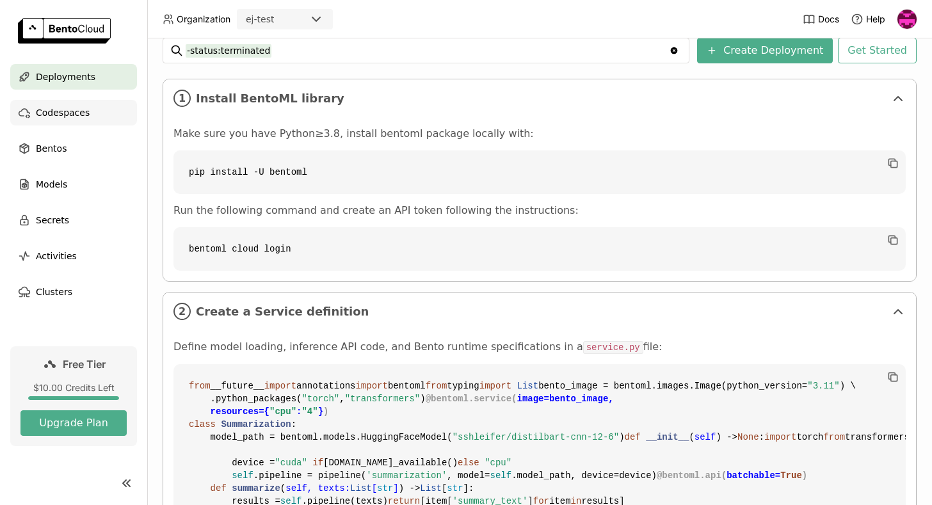
click at [54, 115] on span "Codespaces" at bounding box center [63, 112] width 54 height 15
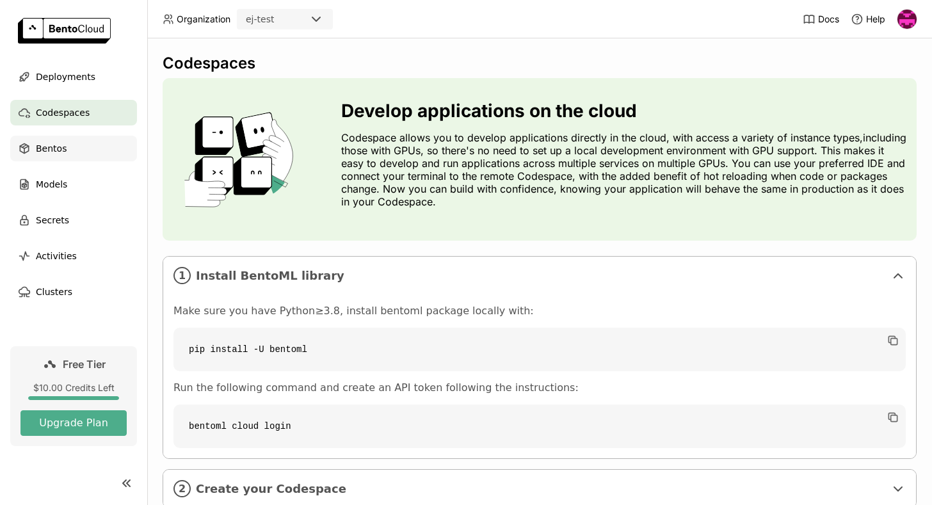
click at [53, 145] on span "Bentos" at bounding box center [51, 148] width 31 height 15
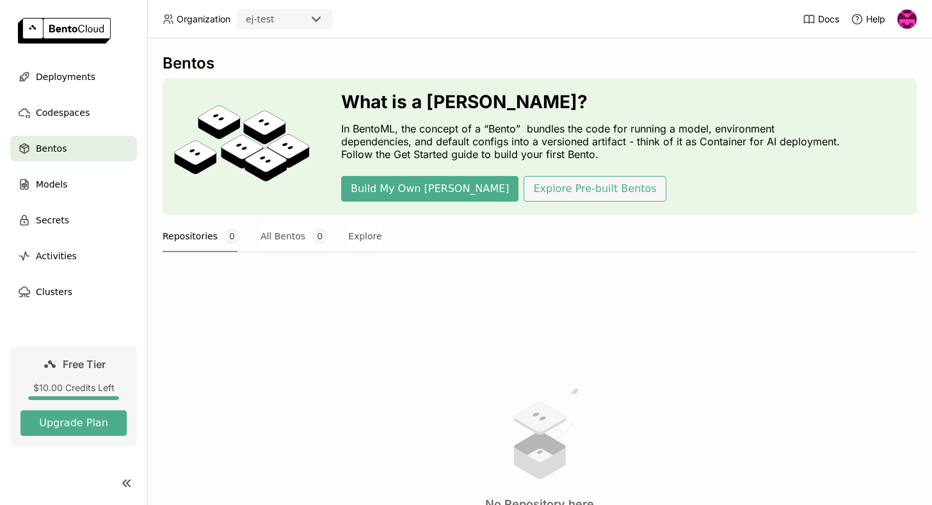
click at [523, 187] on button "Explore Pre-built Bentos" at bounding box center [594, 189] width 142 height 26
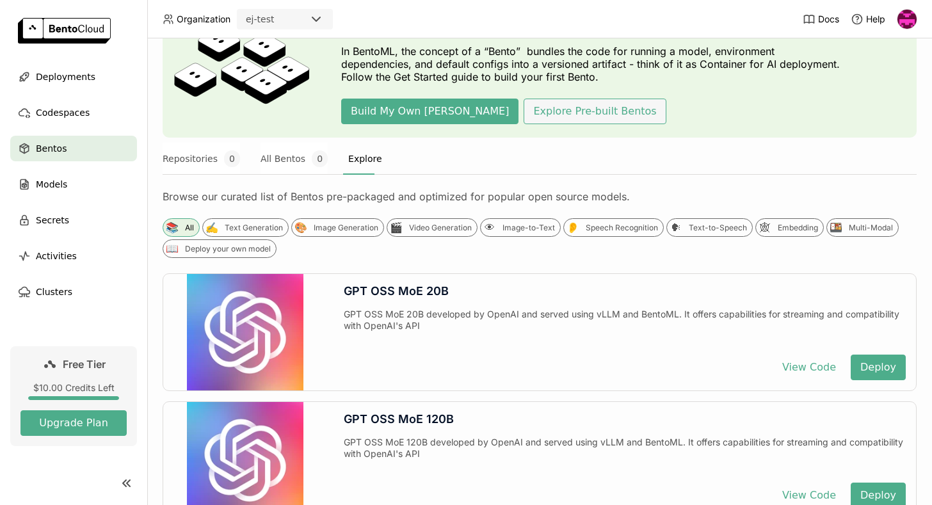
scroll to position [90, 0]
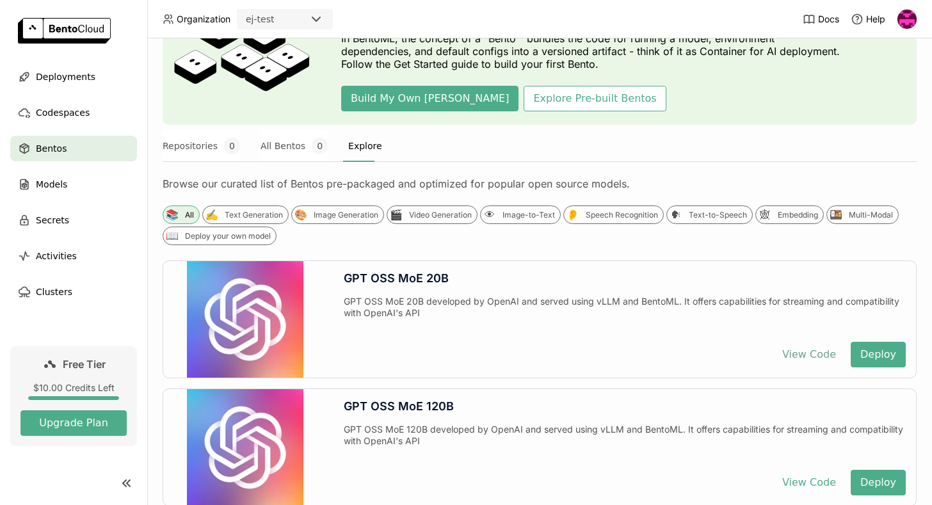
click at [818, 357] on button "View Code" at bounding box center [808, 355] width 73 height 26
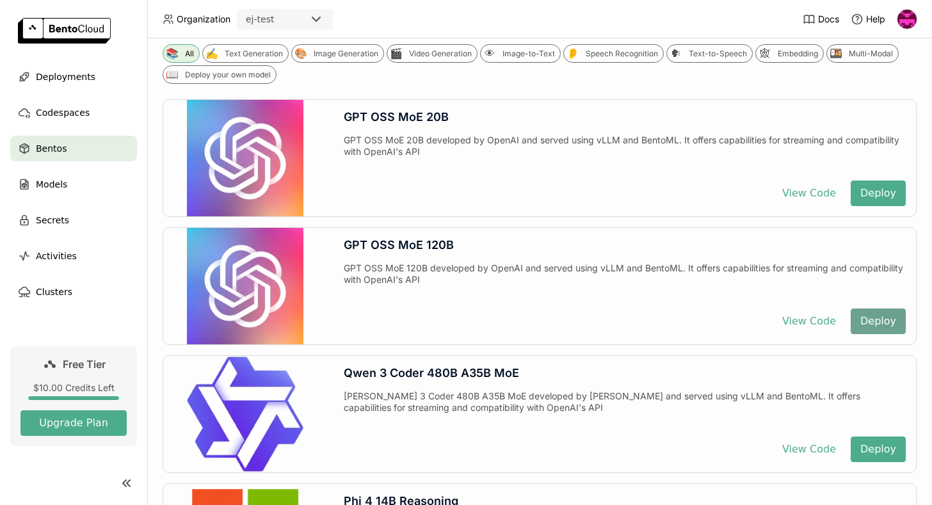
scroll to position [237, 0]
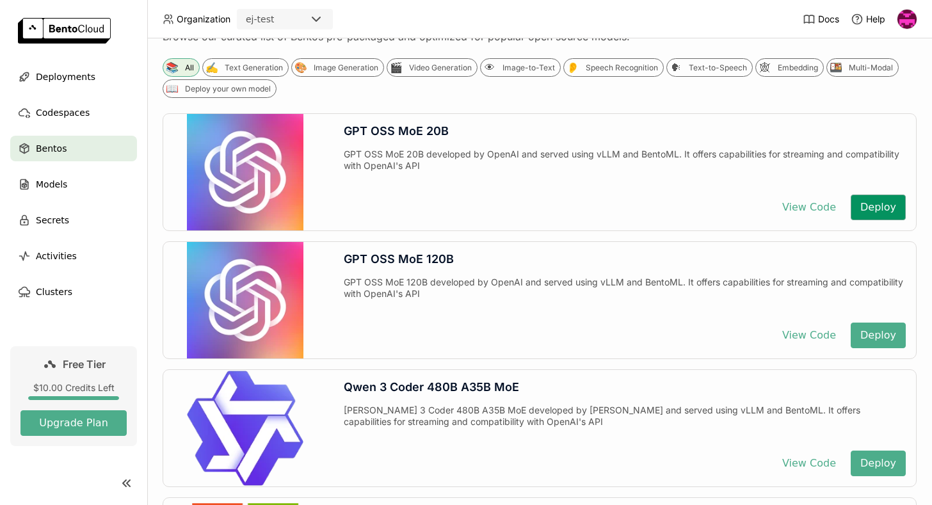
click at [877, 206] on button "Deploy" at bounding box center [877, 208] width 55 height 26
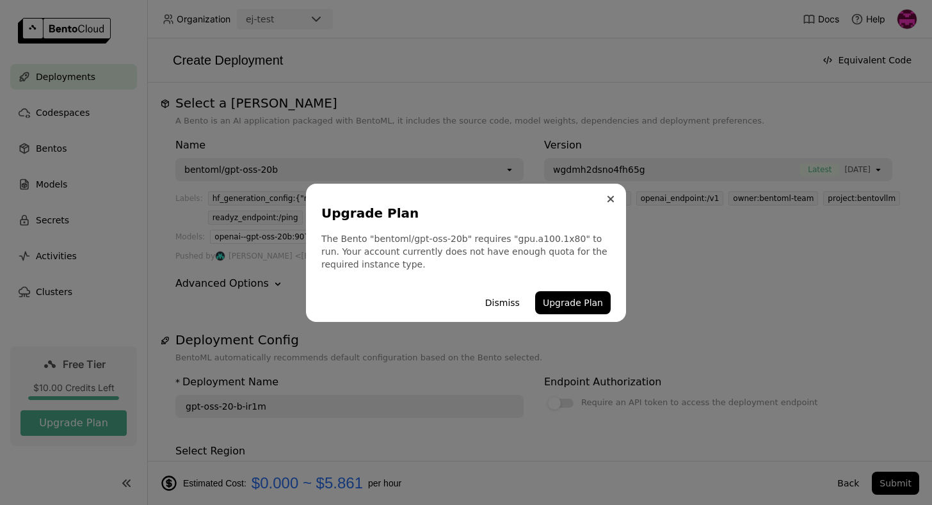
click at [612, 196] on icon "Close" at bounding box center [610, 198] width 5 height 5
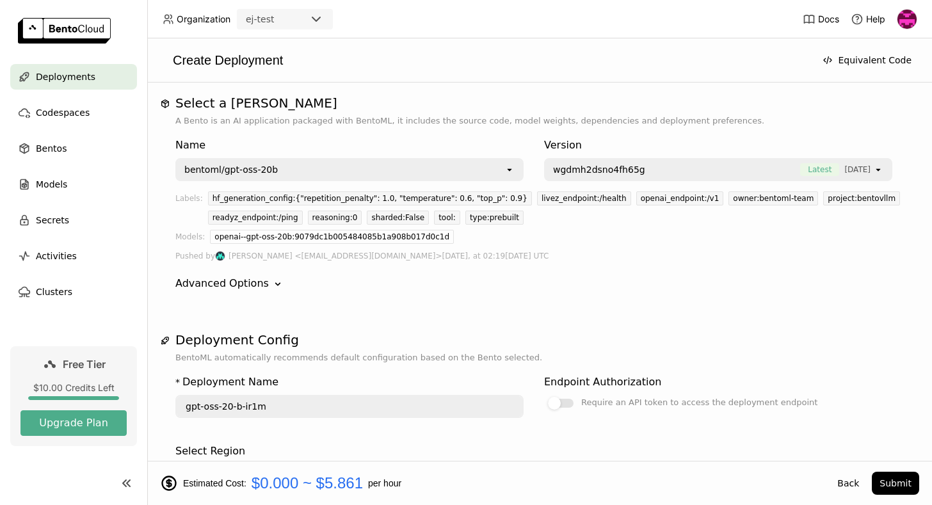
click at [501, 170] on div "bentoml/gpt-oss-20b" at bounding box center [341, 169] width 328 height 20
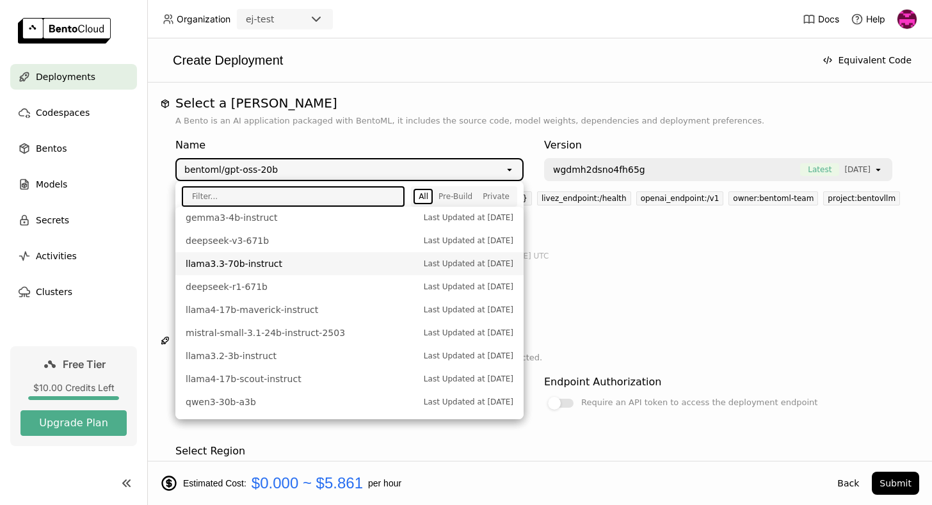
scroll to position [433, 0]
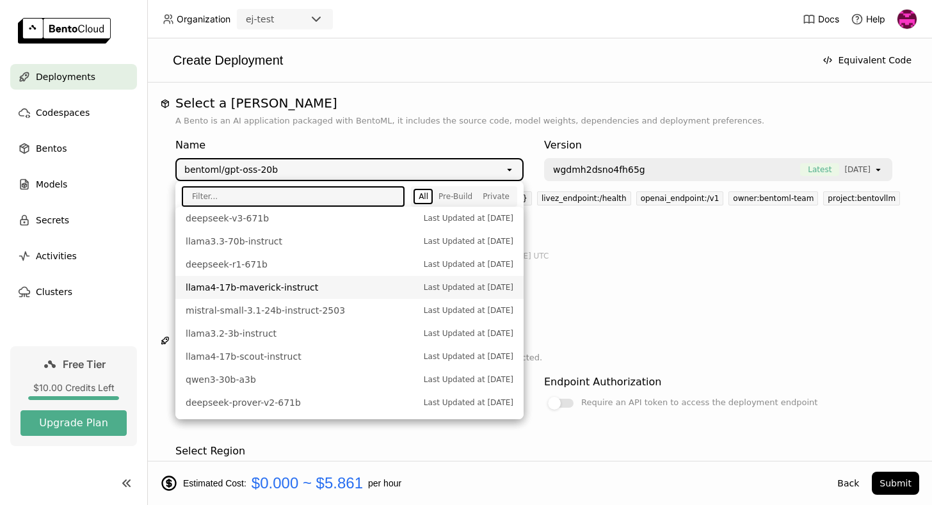
click at [637, 264] on div "Name bentoml/gpt-oss-20b open Version wgdmh2dsno4fh65g Latest [DATE] open Label…" at bounding box center [539, 214] width 728 height 174
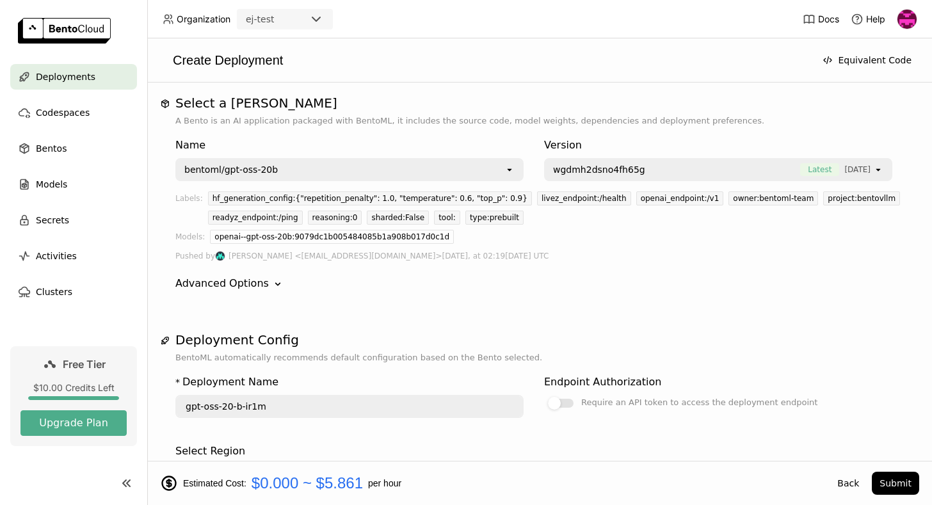
click at [669, 177] on div "wgdmh2dsno4fh65g Latest [DATE]" at bounding box center [709, 169] width 328 height 20
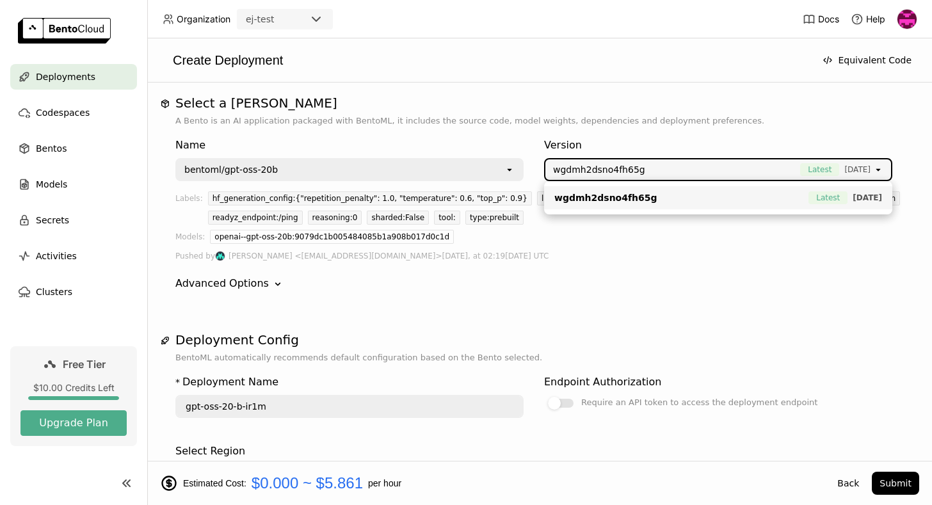
click at [674, 148] on div "Version" at bounding box center [718, 145] width 348 height 15
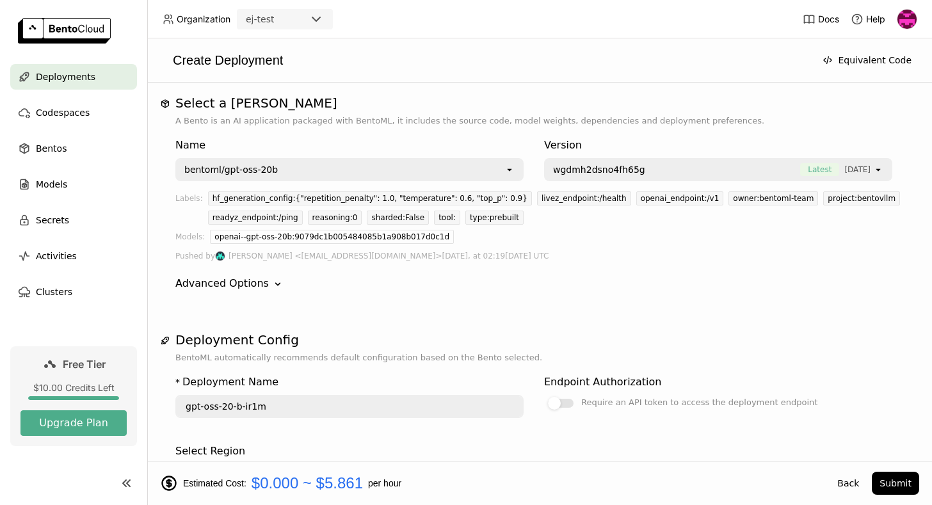
click at [389, 179] on div "bentoml/gpt-oss-20b" at bounding box center [341, 169] width 328 height 20
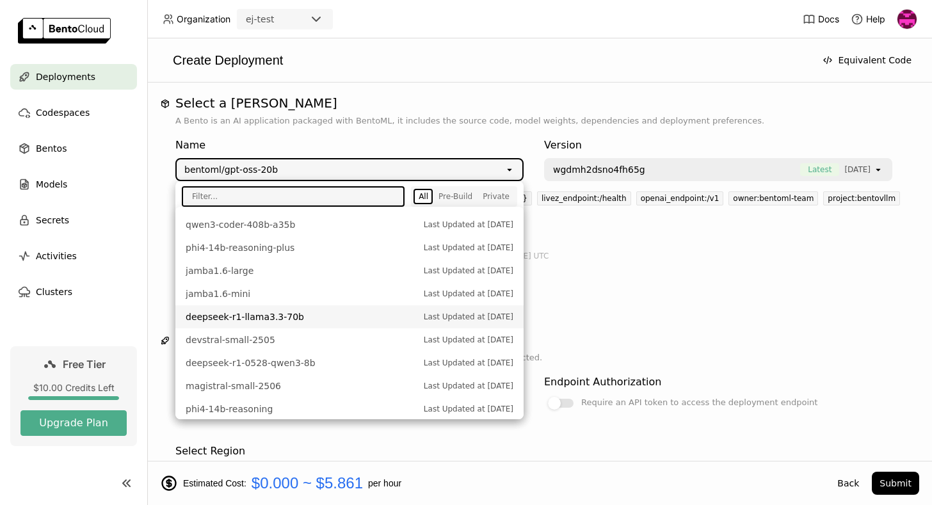
scroll to position [112, 0]
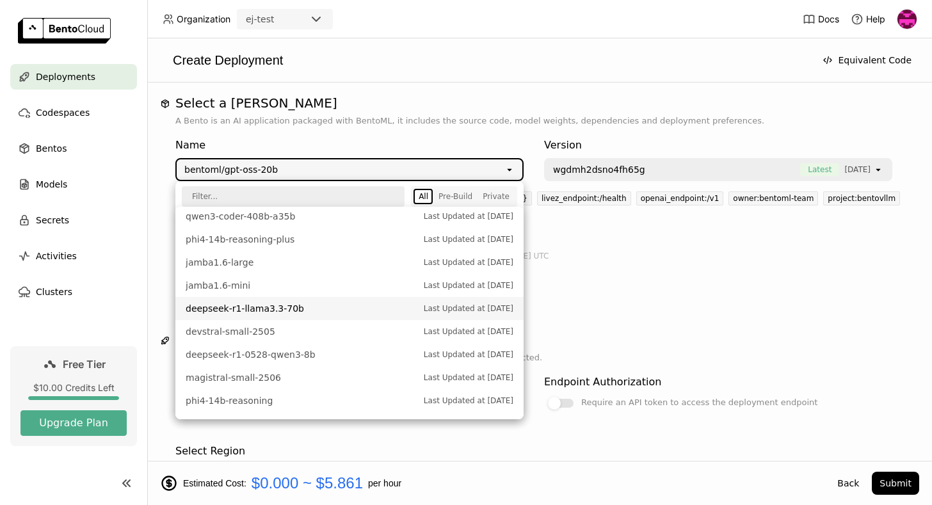
click at [321, 310] on span "deepseek-r1-llama3.3-70b" at bounding box center [302, 308] width 232 height 13
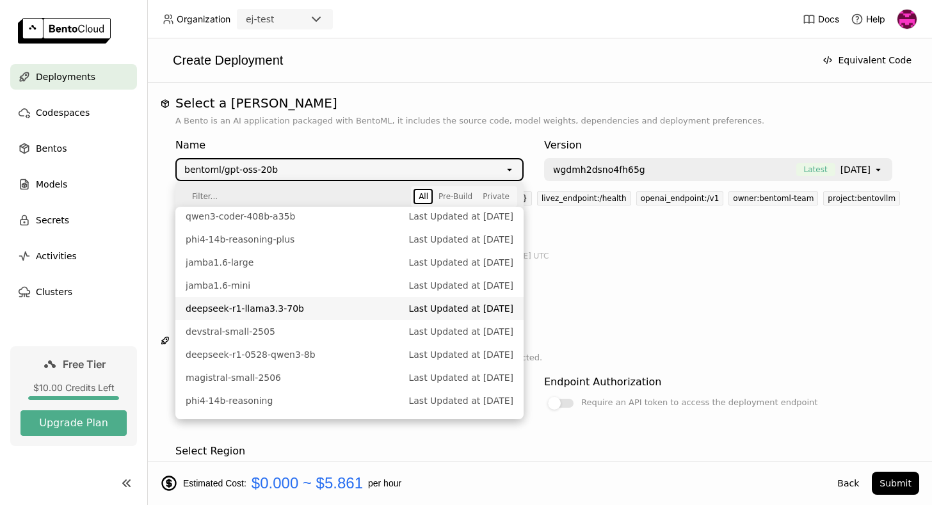
type input "deepseek-r-1-llama-3-3-70-b-9csk"
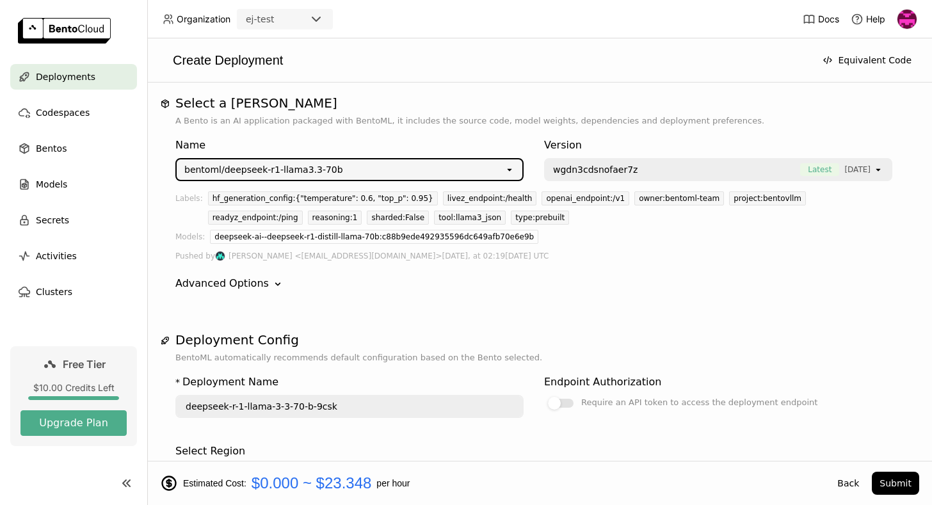
click at [588, 170] on div "Upgrade Plan The Bento "bentoml/deepseek-r1-llama3.3-70b" requires "" to run. Y…" at bounding box center [466, 252] width 932 height 505
click at [617, 159] on div "wgdn3cdsnofaer7z Latest [DATE]" at bounding box center [709, 169] width 328 height 20
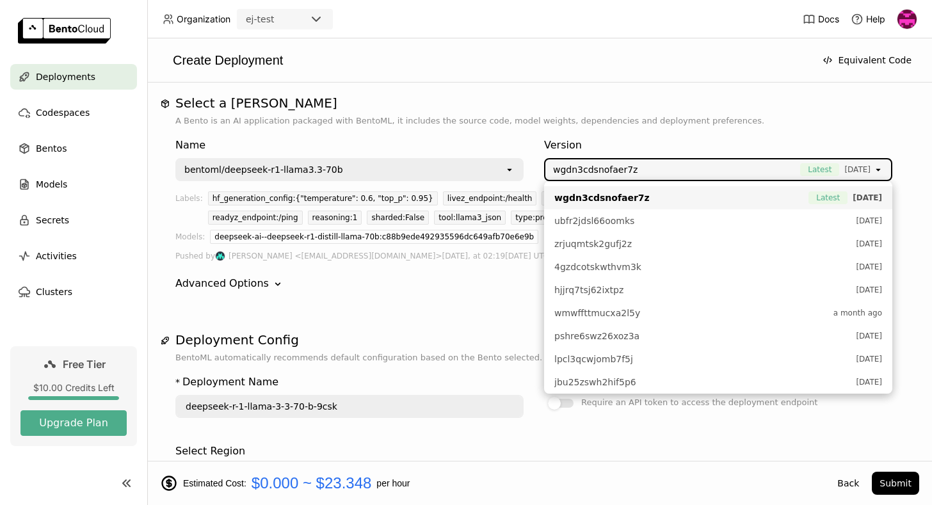
click at [770, 139] on div "Version" at bounding box center [718, 145] width 348 height 15
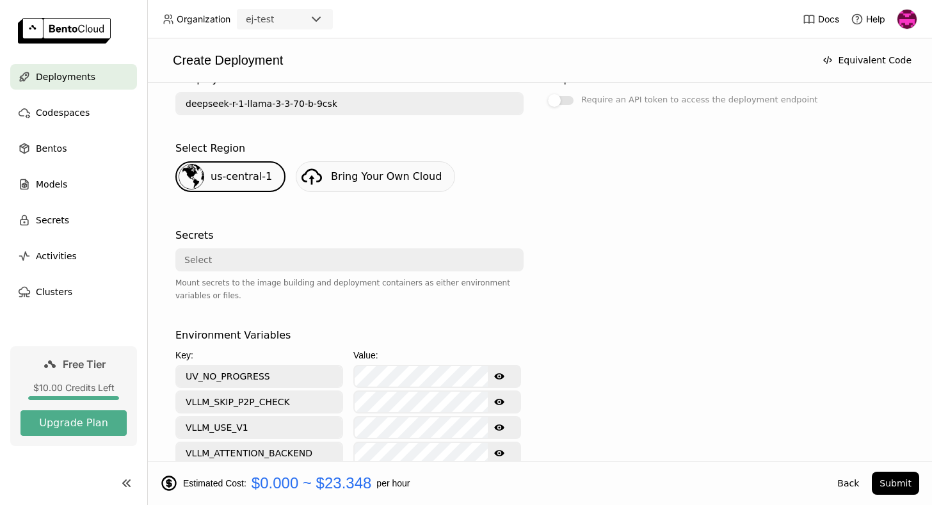
scroll to position [306, 0]
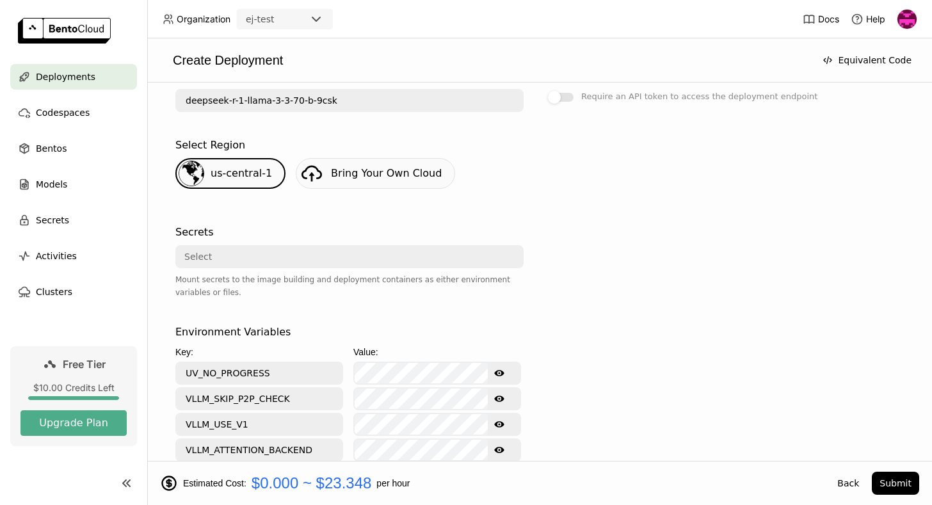
click at [242, 171] on span "us-central-1" at bounding box center [241, 173] width 61 height 12
click at [258, 177] on span "us-central-1" at bounding box center [241, 173] width 61 height 12
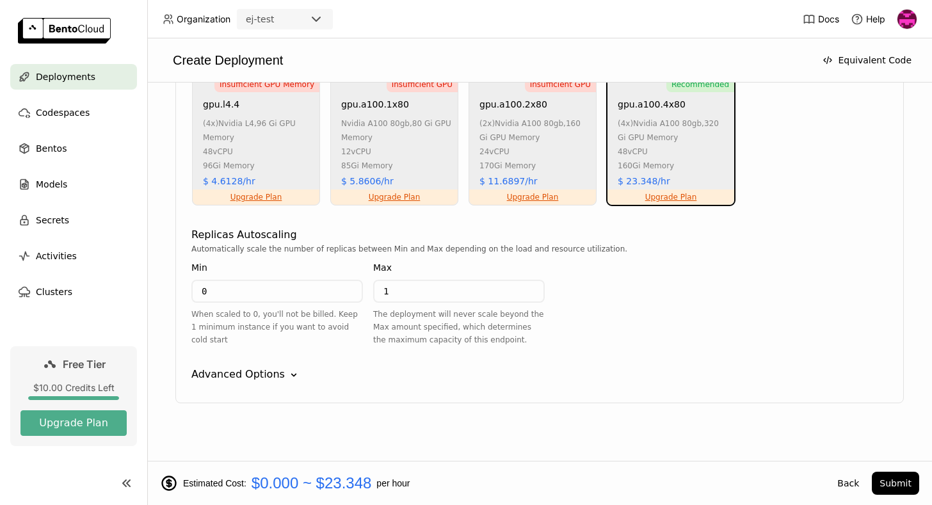
scroll to position [995, 0]
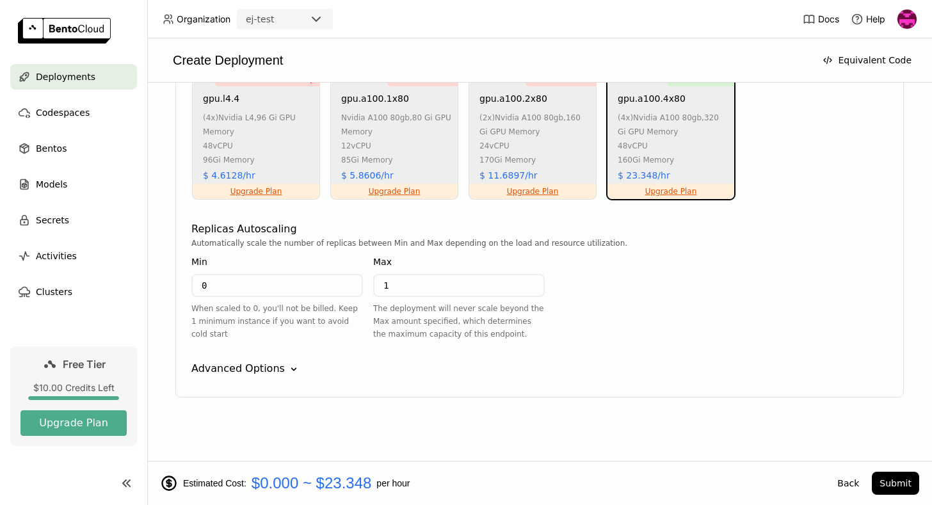
click at [265, 367] on div "Advanced Options" at bounding box center [237, 368] width 93 height 15
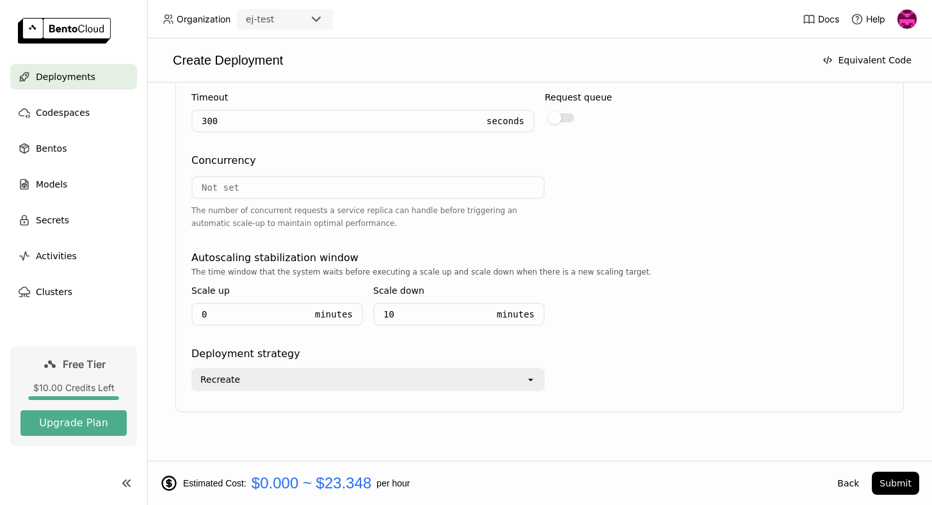
scroll to position [1337, 0]
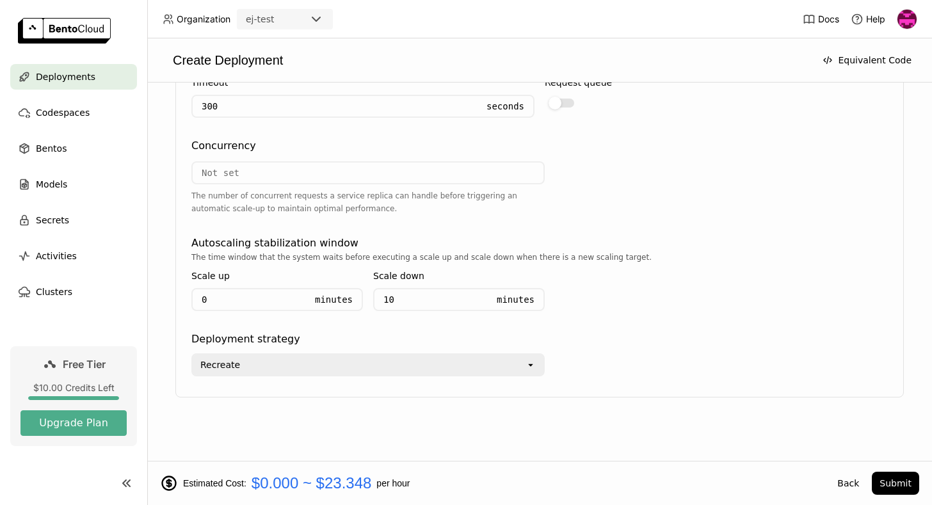
click at [347, 170] on input "number" at bounding box center [368, 173] width 351 height 20
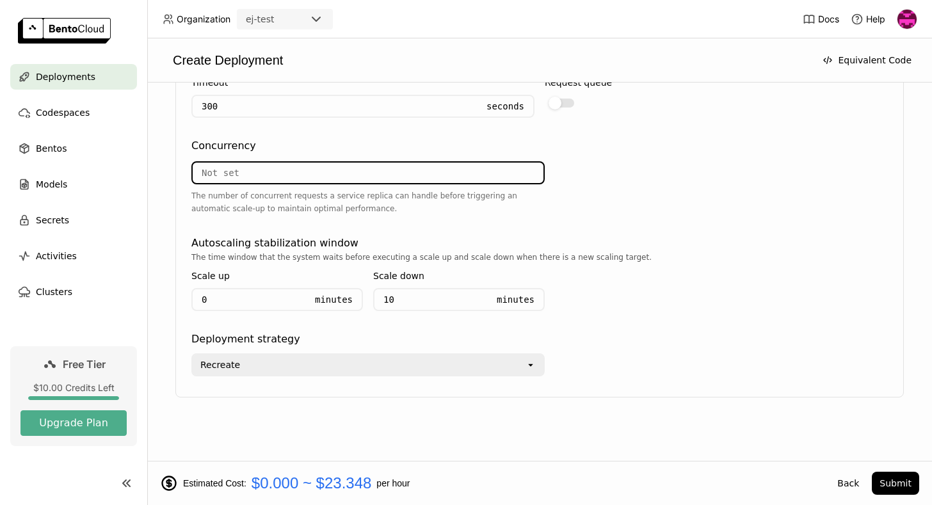
click at [404, 220] on div "The number of concurrent requests a service replica can handle before triggerin…" at bounding box center [367, 190] width 353 height 72
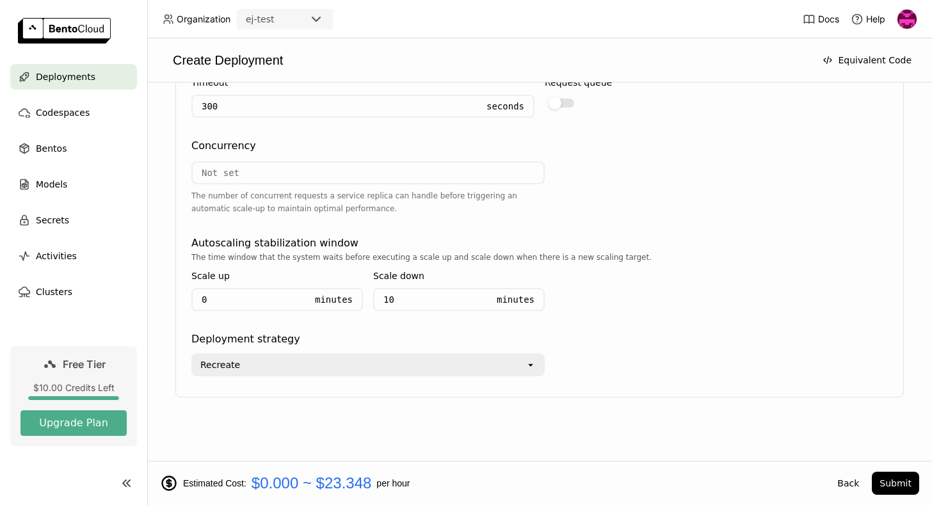
click at [342, 351] on div "Recreate open" at bounding box center [367, 361] width 353 height 29
click at [337, 367] on div "Recreate" at bounding box center [359, 364] width 333 height 20
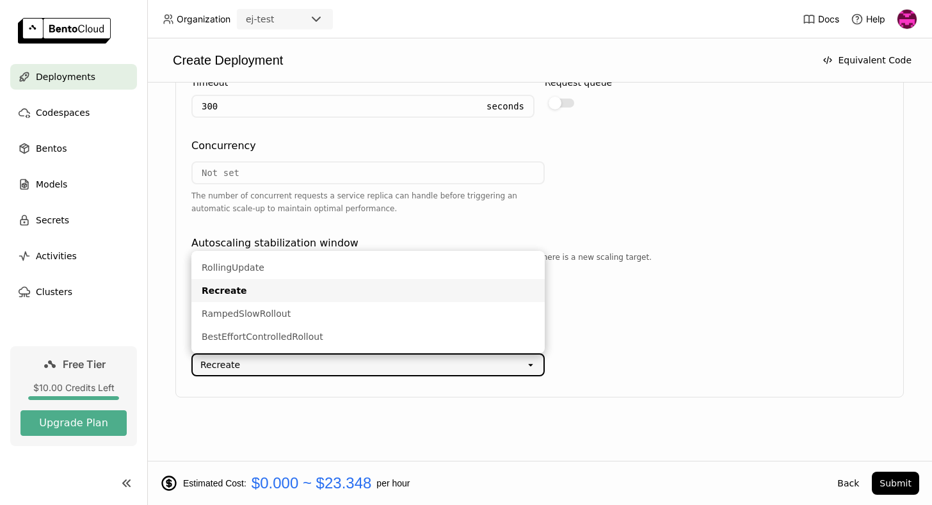
click at [337, 367] on div "Recreate" at bounding box center [359, 364] width 333 height 20
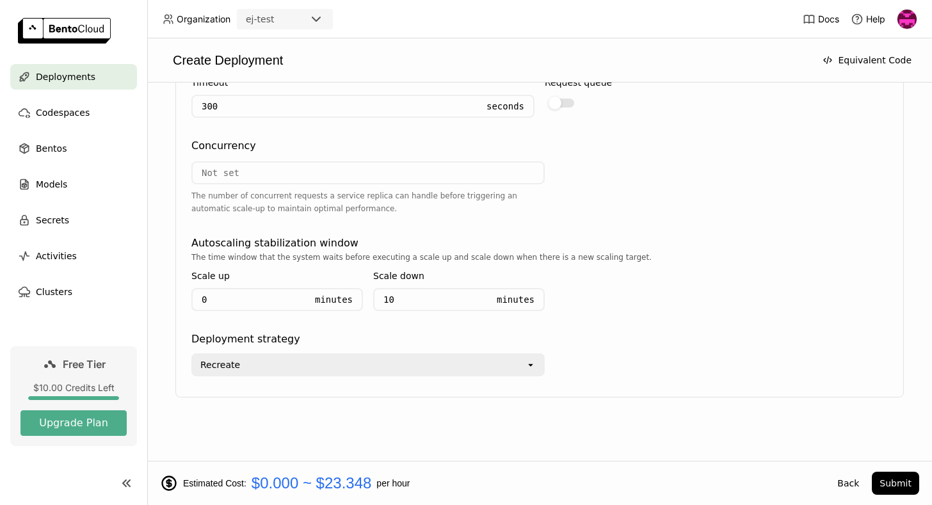
click at [623, 362] on div "Recreate open" at bounding box center [539, 361] width 696 height 29
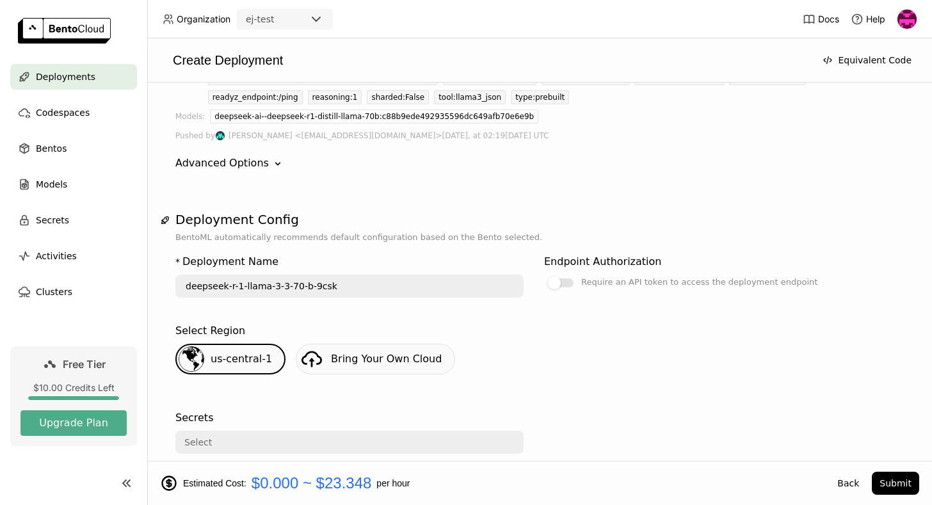
scroll to position [0, 0]
